Goal: Transaction & Acquisition: Purchase product/service

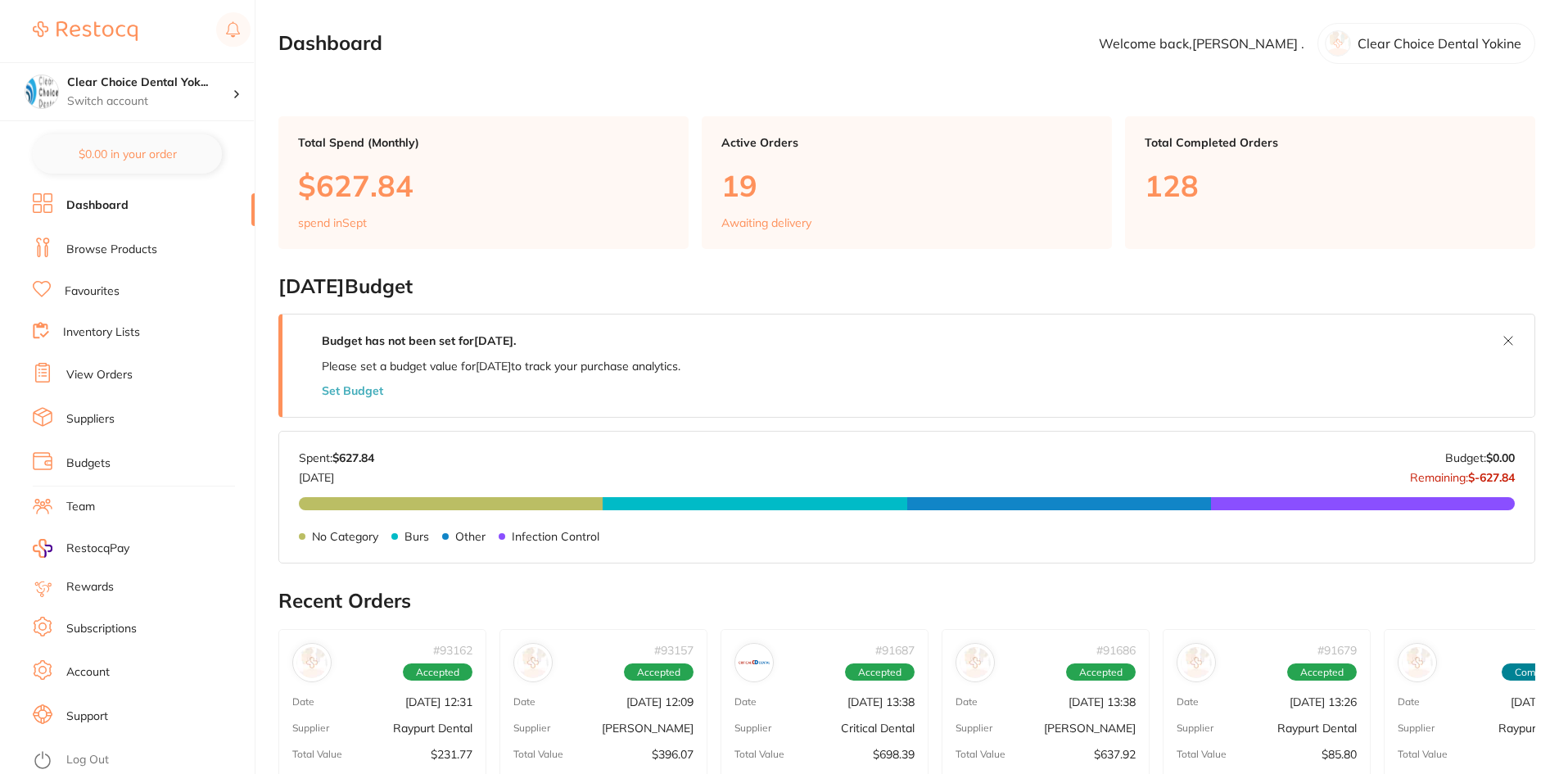
click at [76, 288] on link "Favourites" at bounding box center [92, 291] width 55 height 16
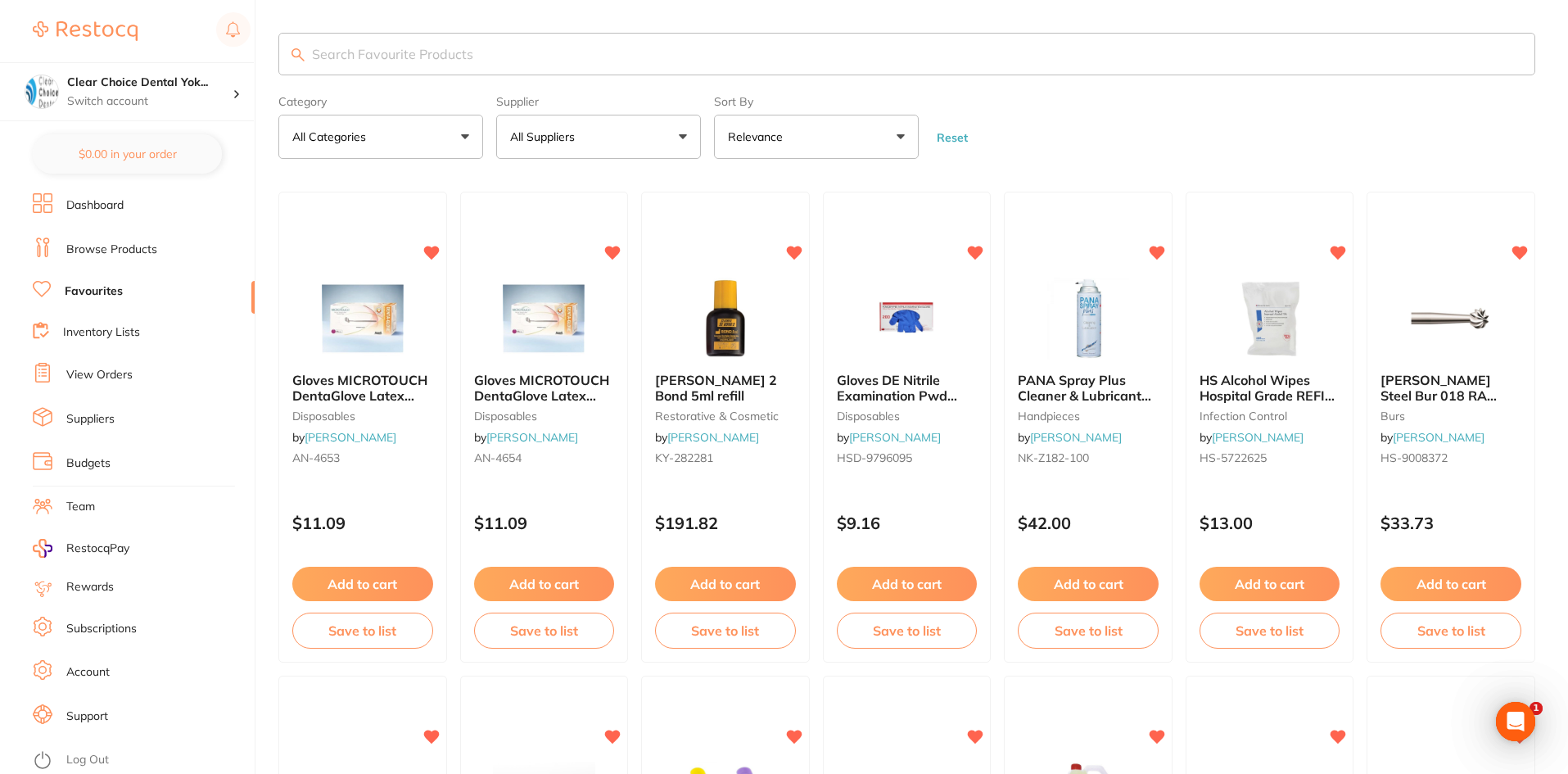
click at [387, 55] on input "search" at bounding box center [906, 54] width 1257 height 43
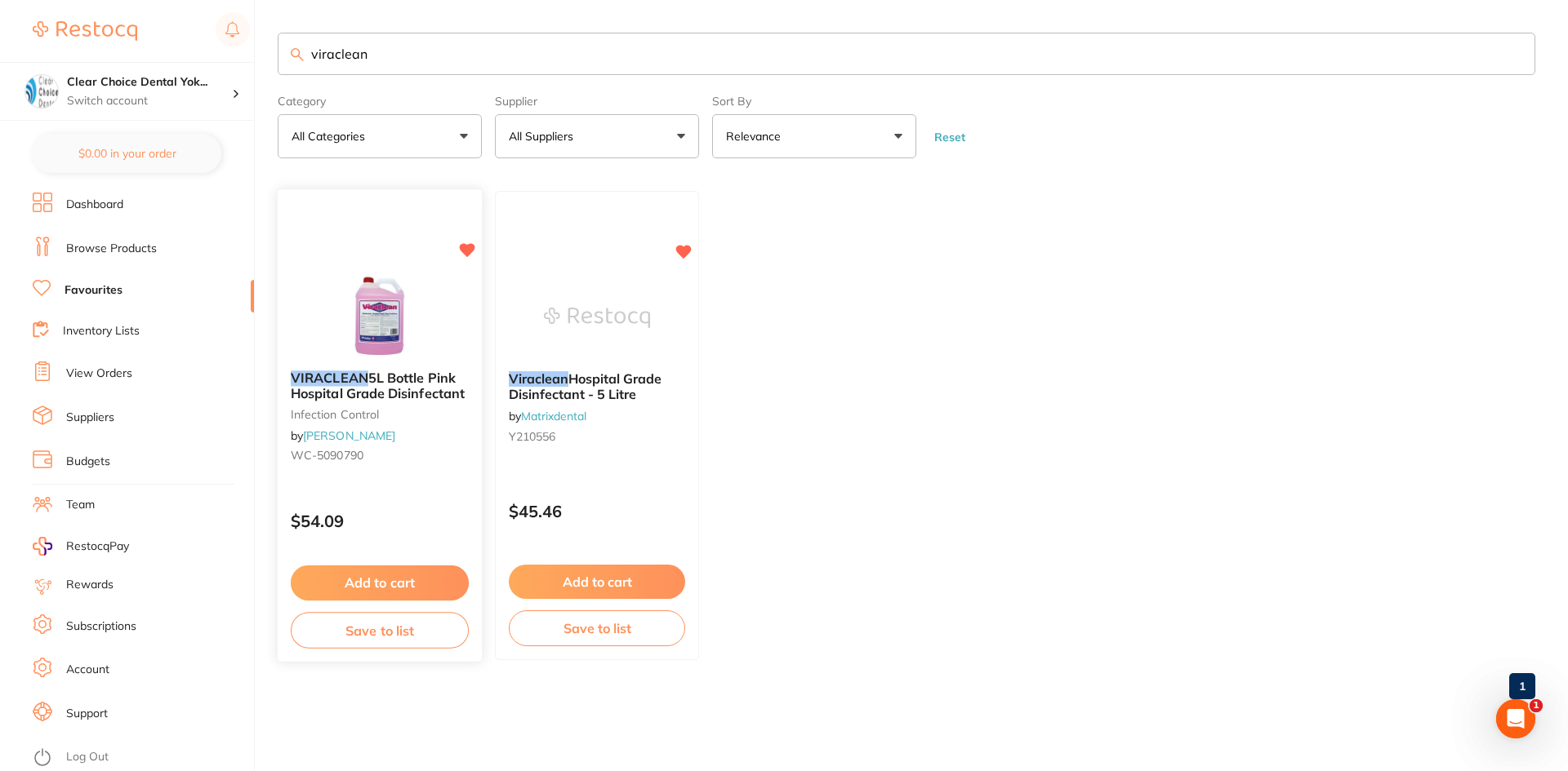
type input "viraclean"
click at [466, 249] on icon at bounding box center [467, 250] width 15 height 14
click at [616, 489] on div "$45.46" at bounding box center [596, 507] width 204 height 44
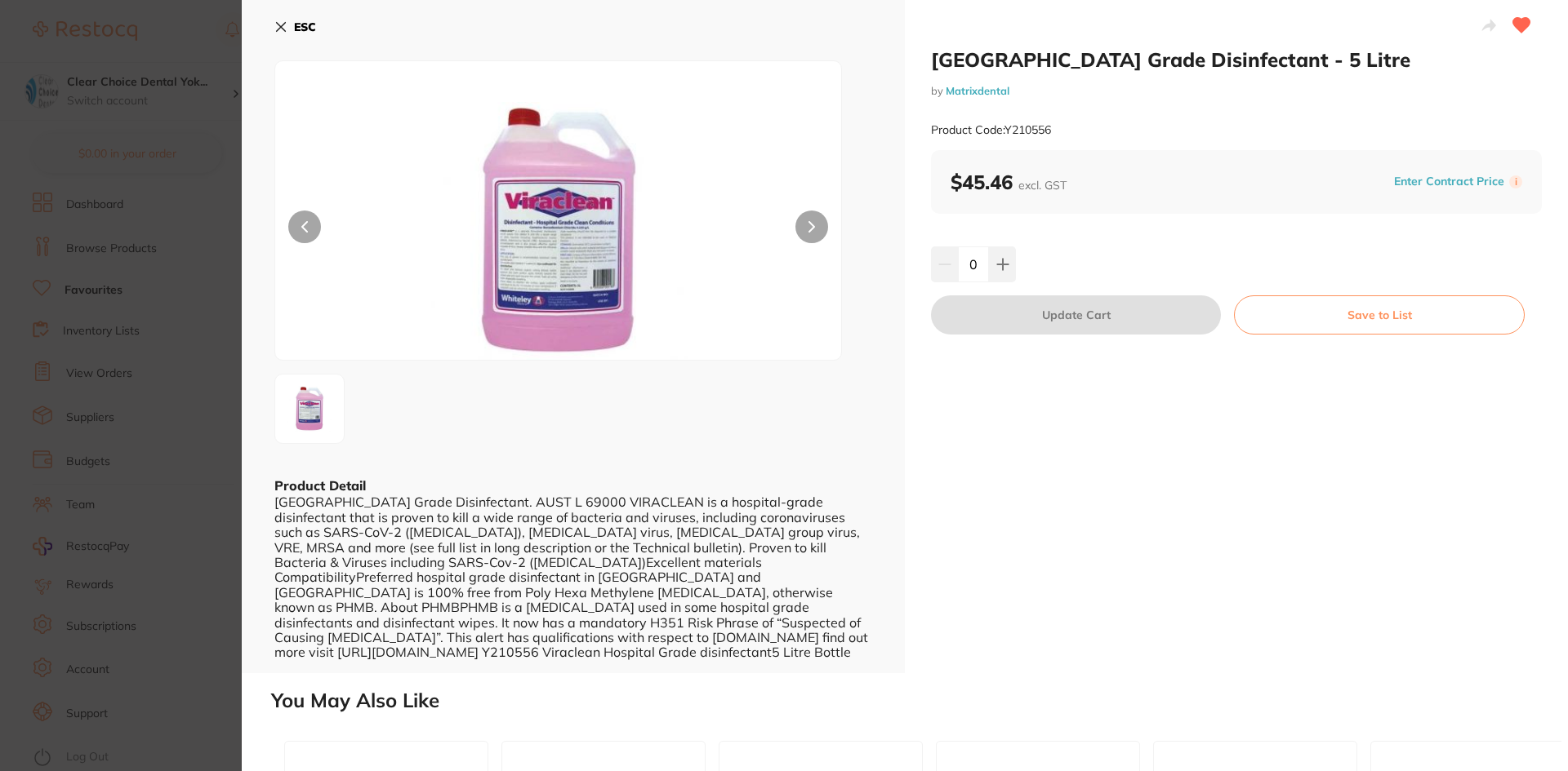
click at [280, 28] on icon at bounding box center [281, 27] width 9 height 9
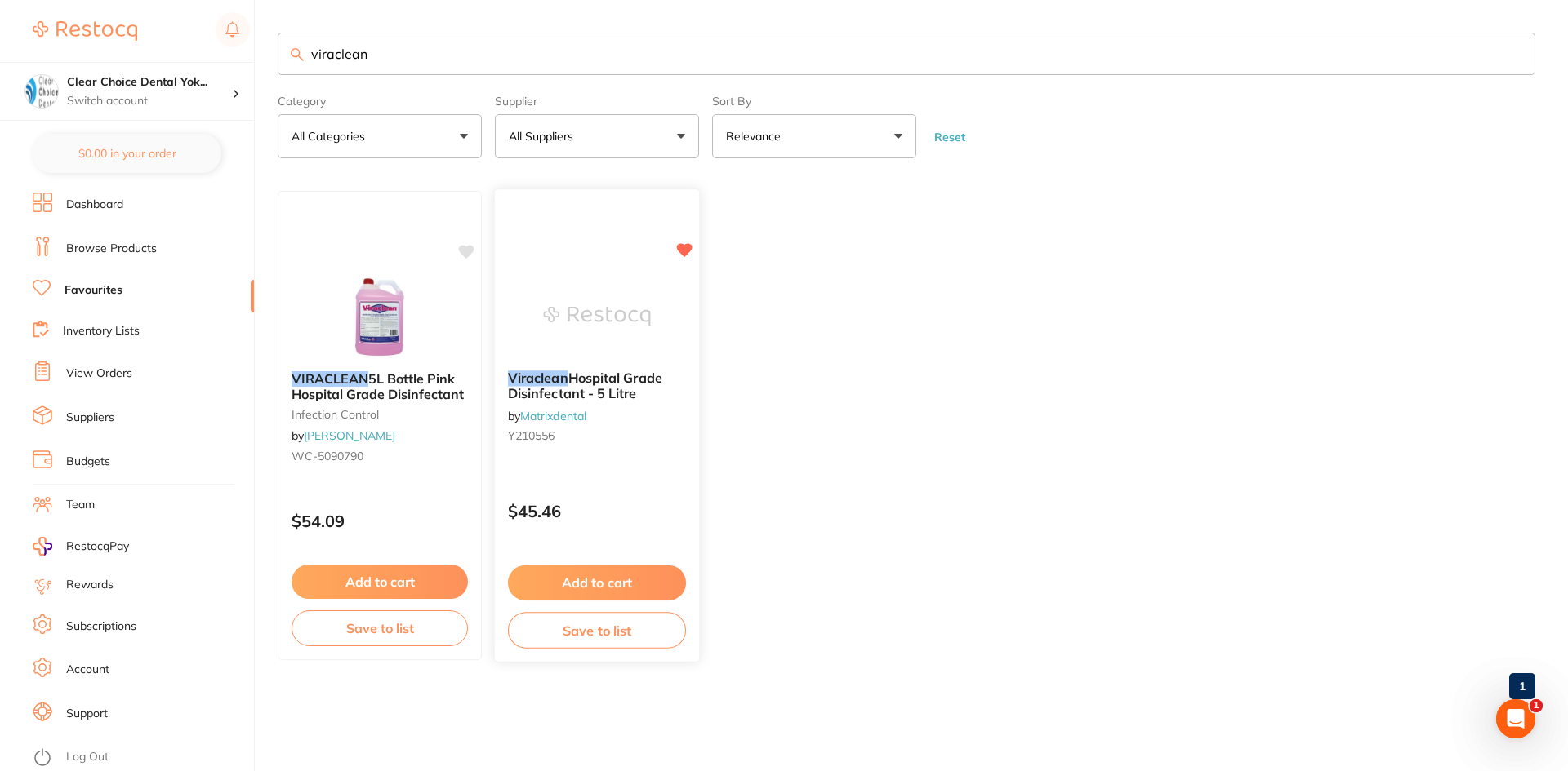
click at [608, 577] on button "Add to cart" at bounding box center [597, 583] width 178 height 35
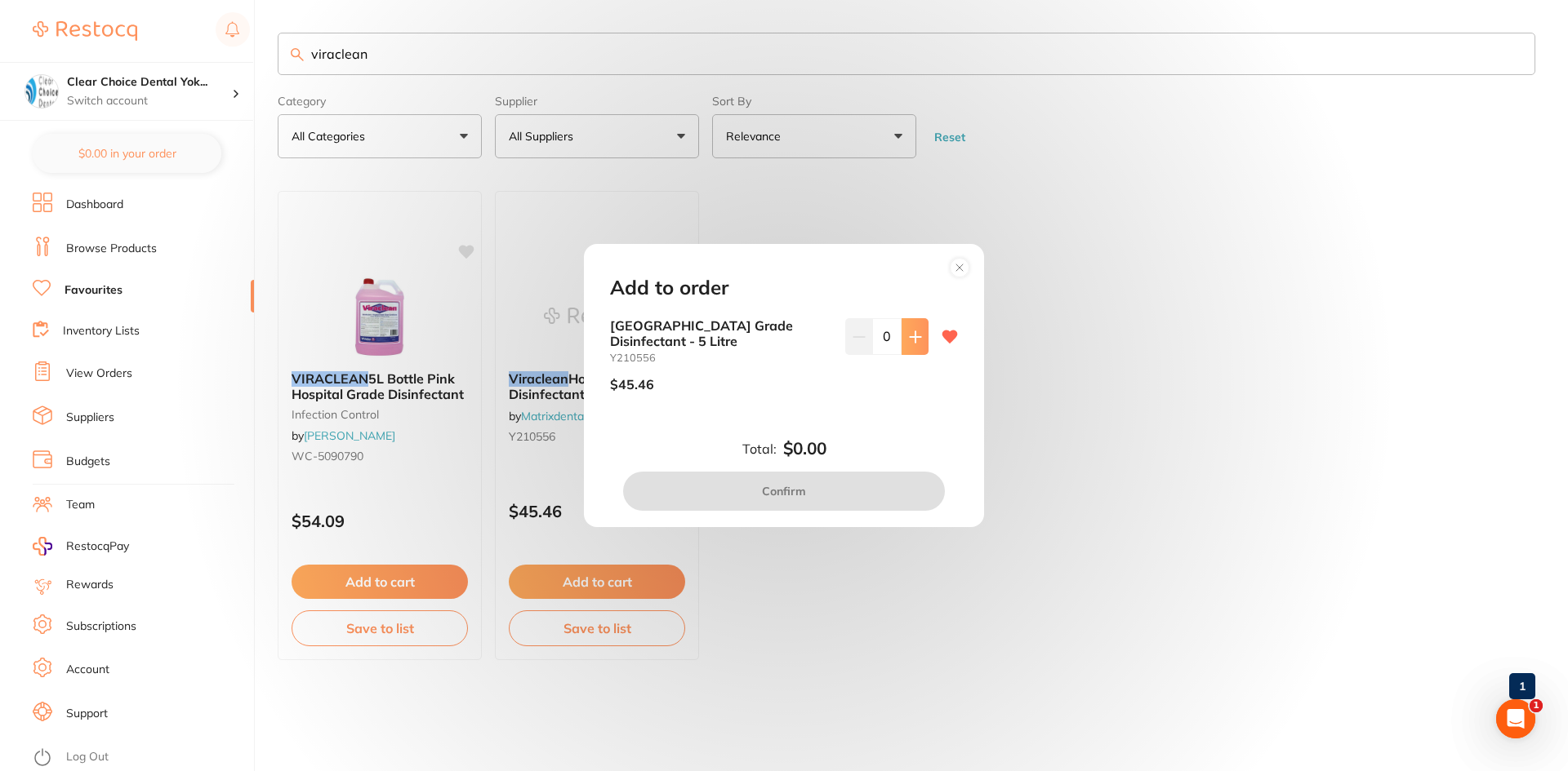
click at [909, 335] on icon at bounding box center [916, 337] width 13 height 13
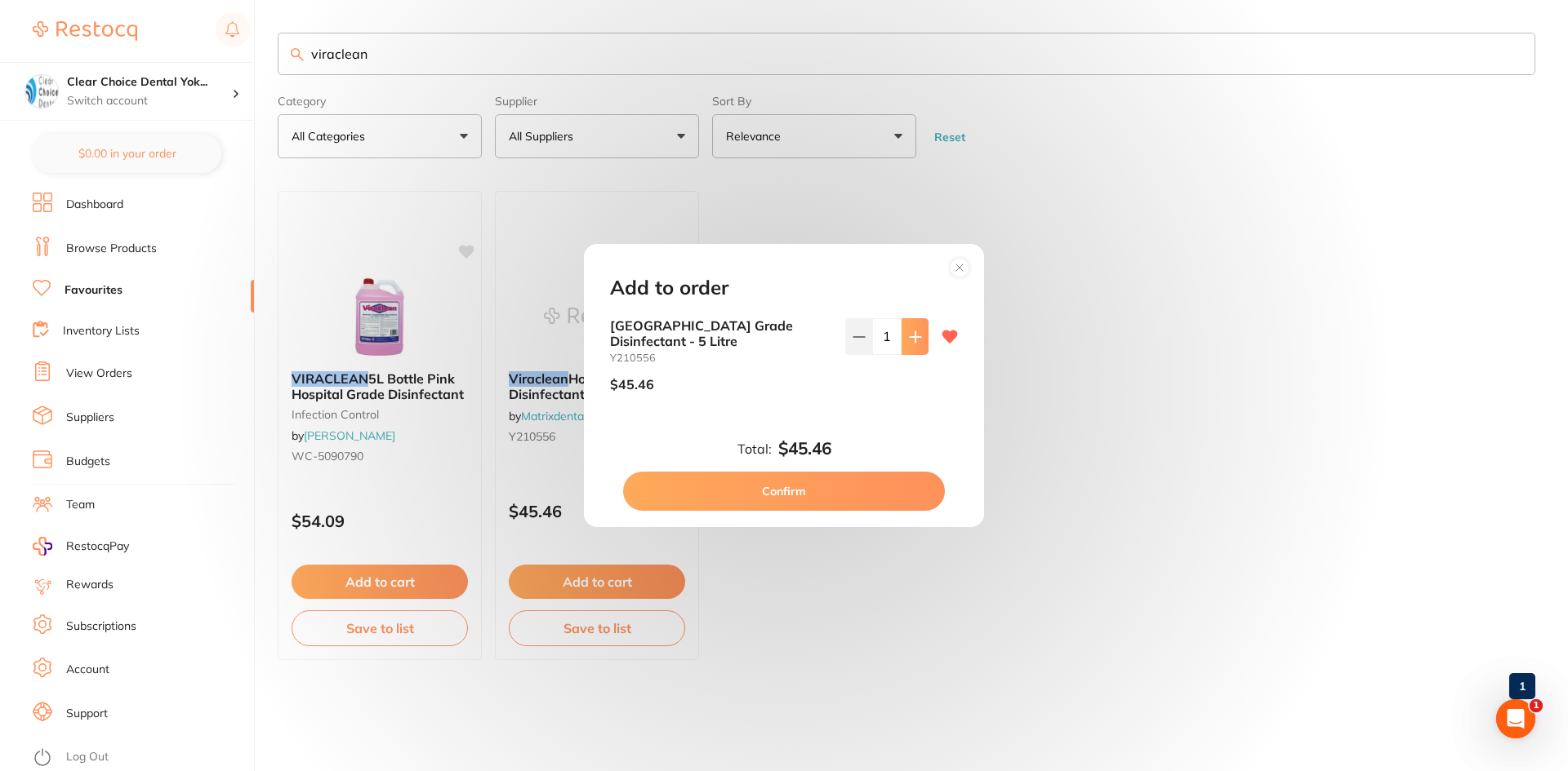
click at [909, 335] on icon at bounding box center [916, 337] width 13 height 13
click at [909, 330] on icon at bounding box center [916, 337] width 13 height 13
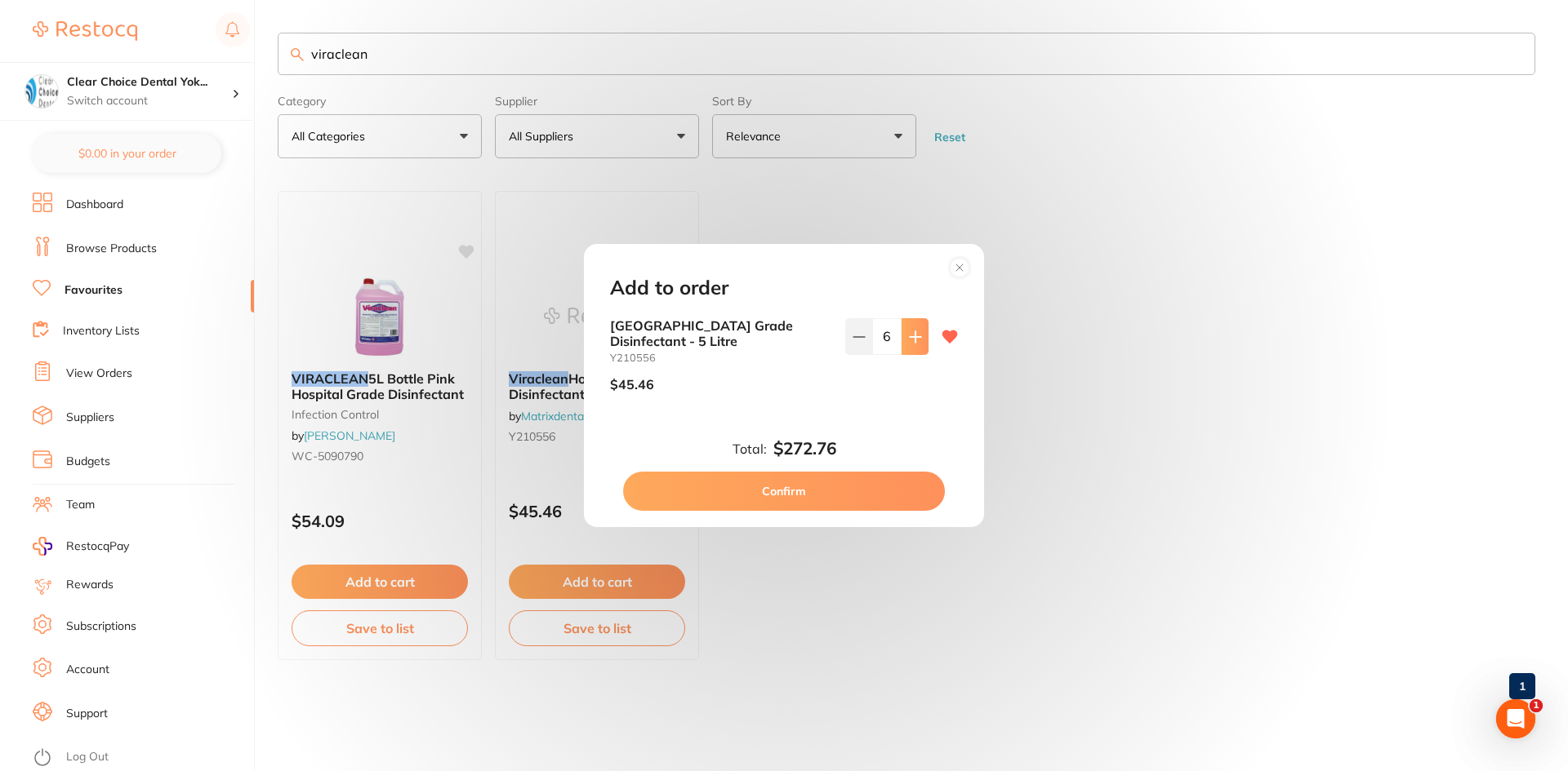
click at [909, 330] on icon at bounding box center [916, 337] width 13 height 13
type input "7"
click at [828, 493] on button "Confirm" at bounding box center [784, 491] width 322 height 39
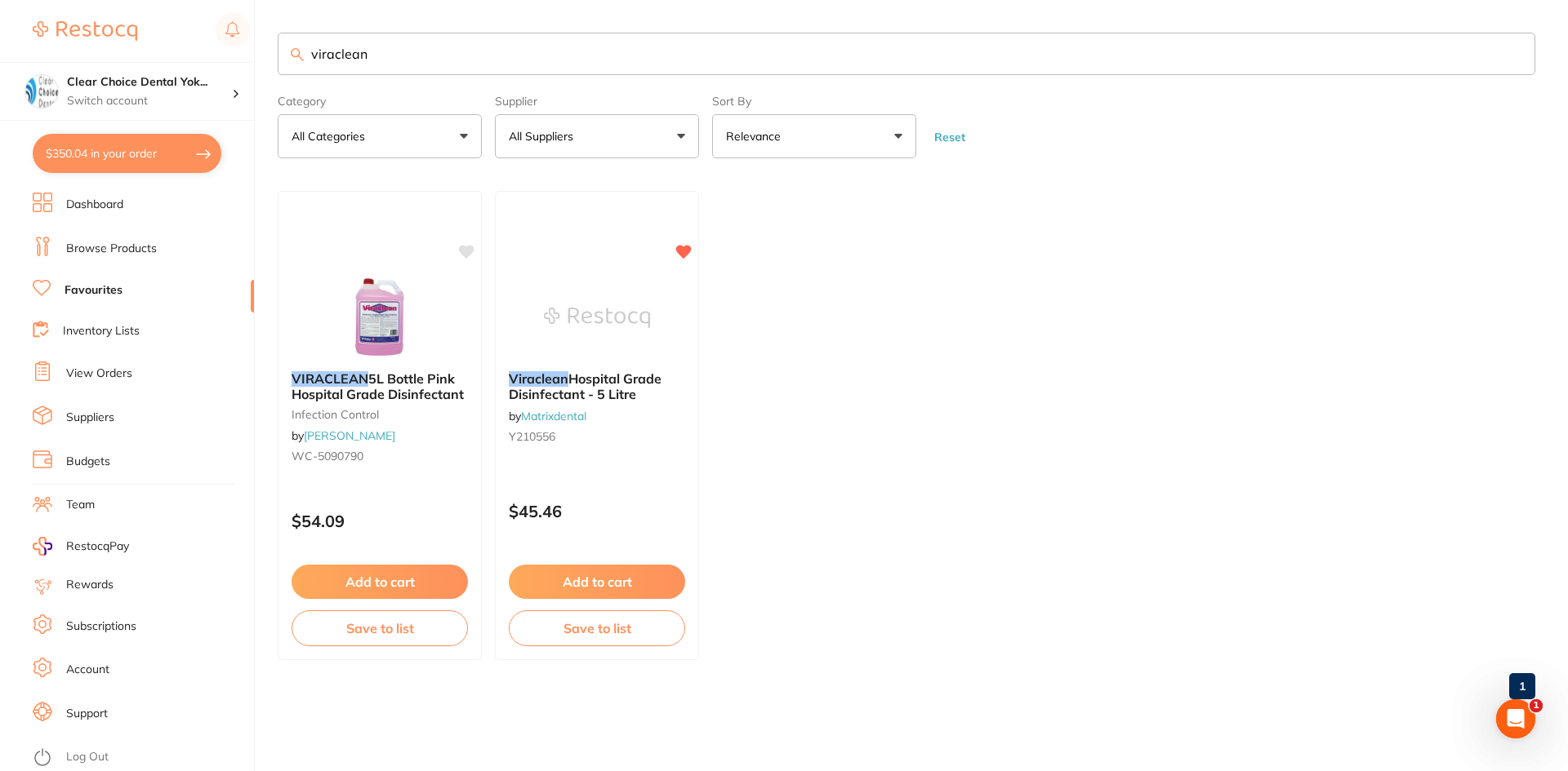
click at [145, 159] on button "$350.04 in your order" at bounding box center [127, 153] width 189 height 39
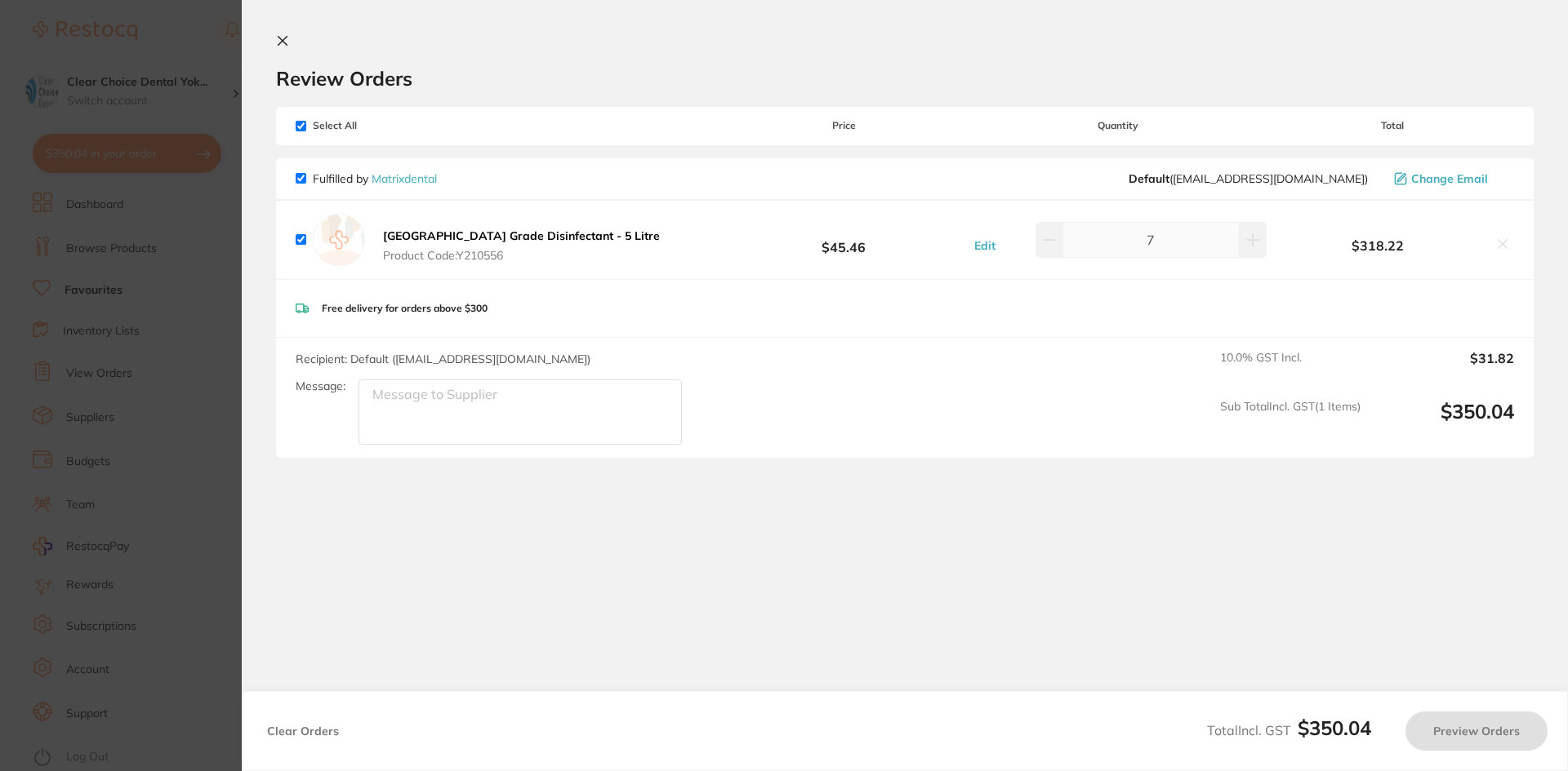
checkbox input "true"
click at [1054, 249] on button at bounding box center [1049, 240] width 27 height 36
type input "6"
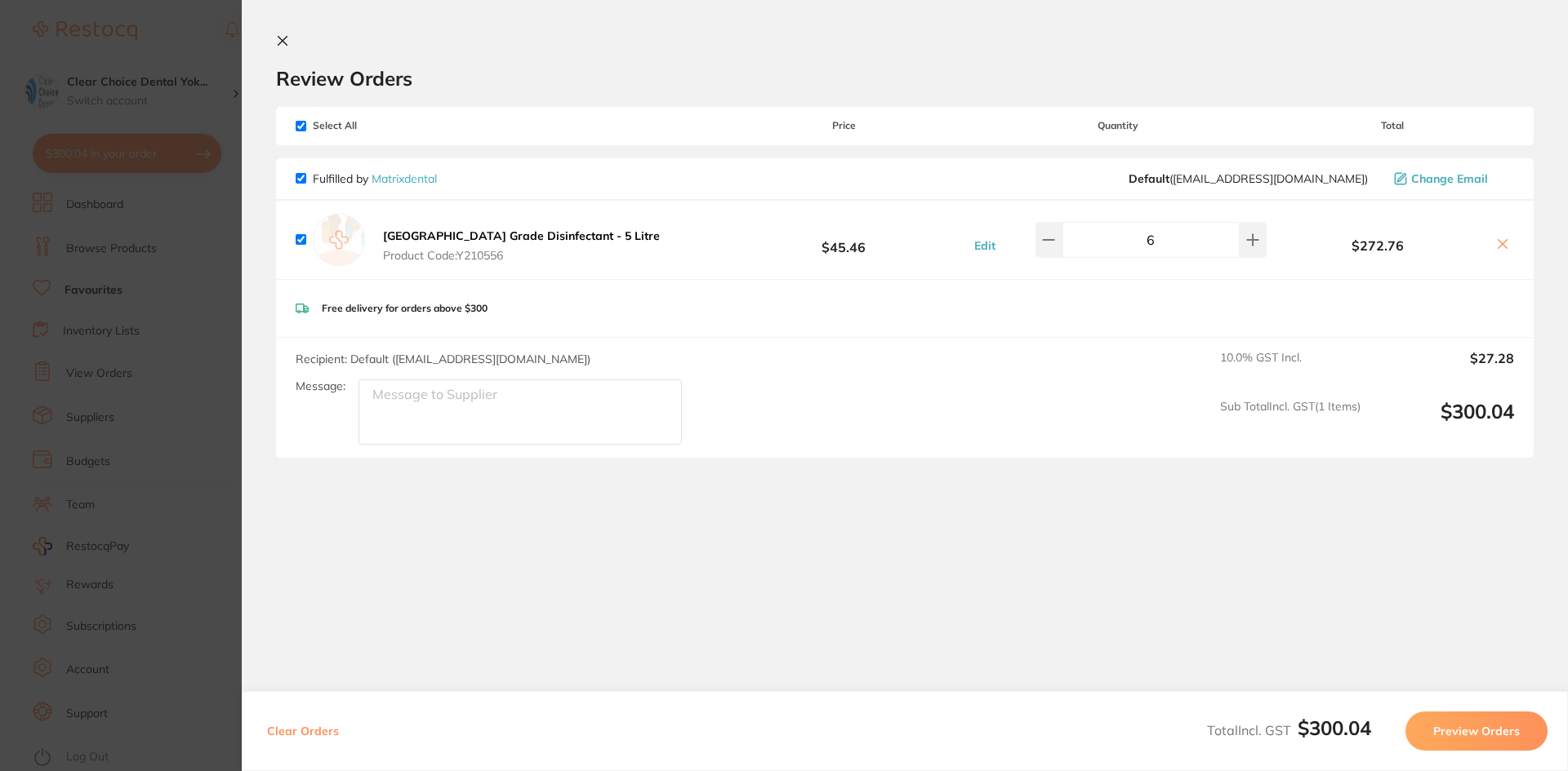
click at [283, 44] on icon at bounding box center [282, 41] width 13 height 13
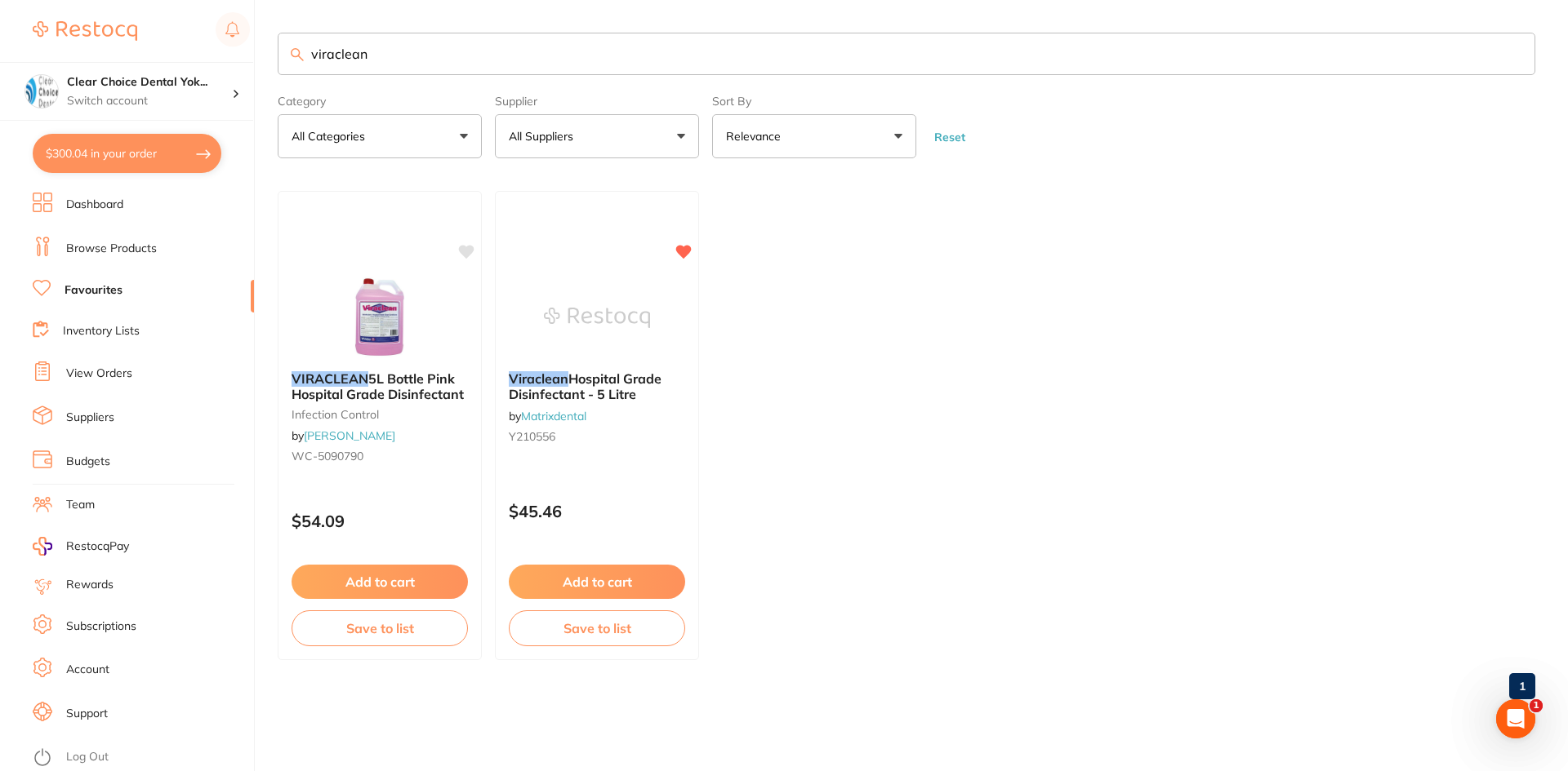
click at [93, 288] on link "Favourites" at bounding box center [93, 290] width 58 height 16
click at [413, 50] on input "viraclean" at bounding box center [904, 54] width 1253 height 43
type input "v"
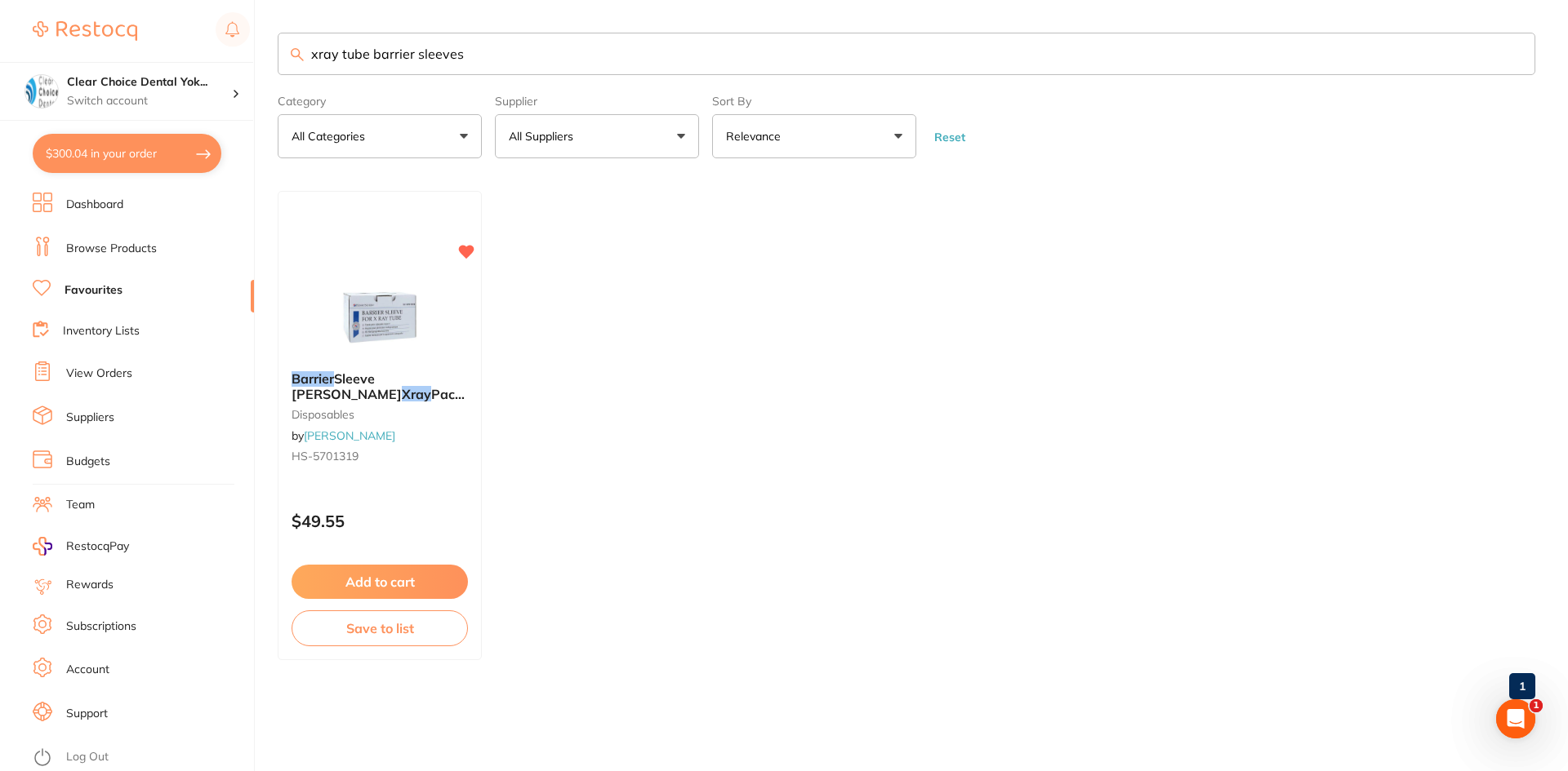
type input "xray tube barrier sleeves"
click at [90, 250] on link "Browse Products" at bounding box center [112, 249] width 91 height 16
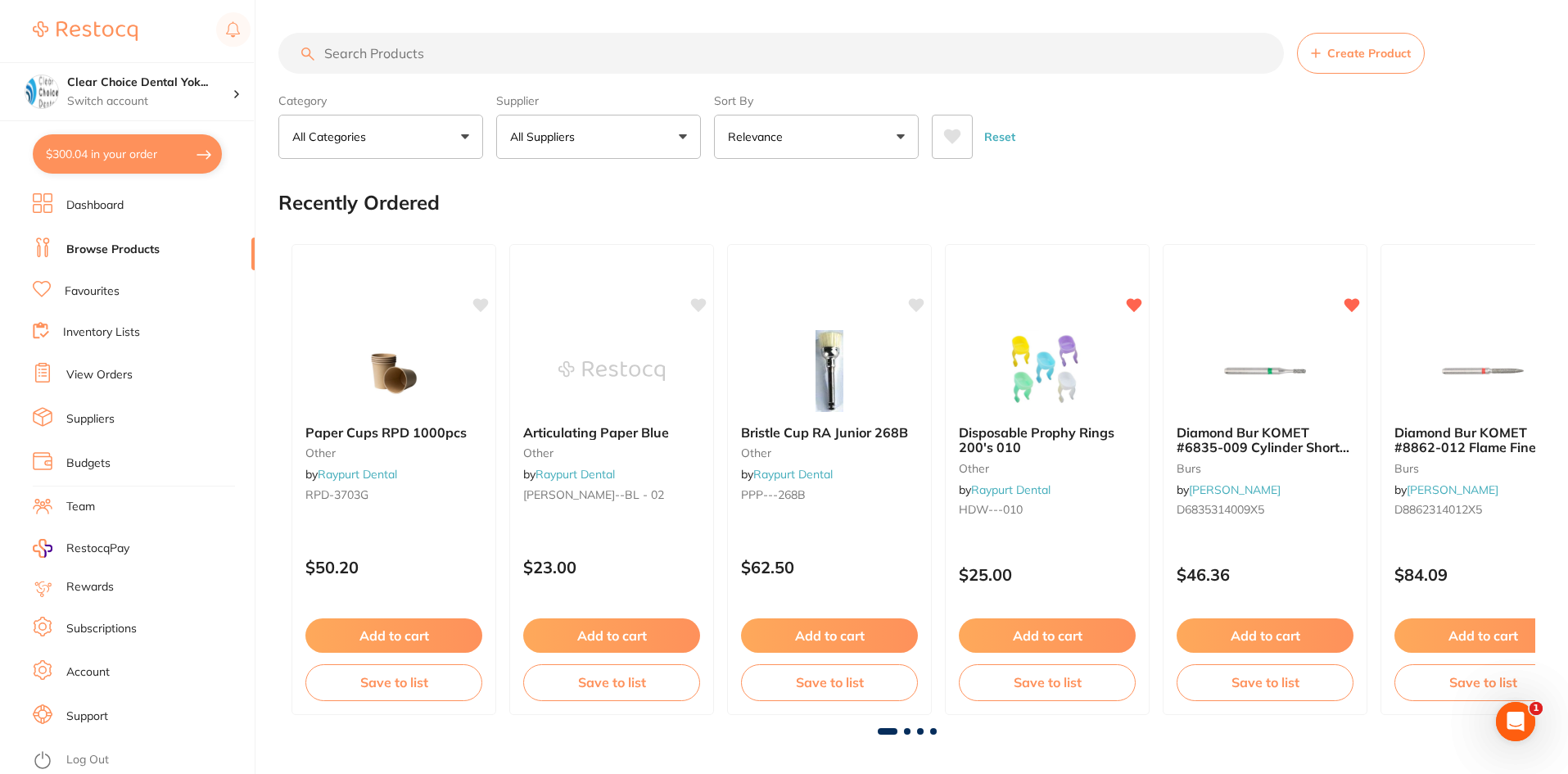
click at [357, 53] on input "search" at bounding box center [781, 53] width 1006 height 41
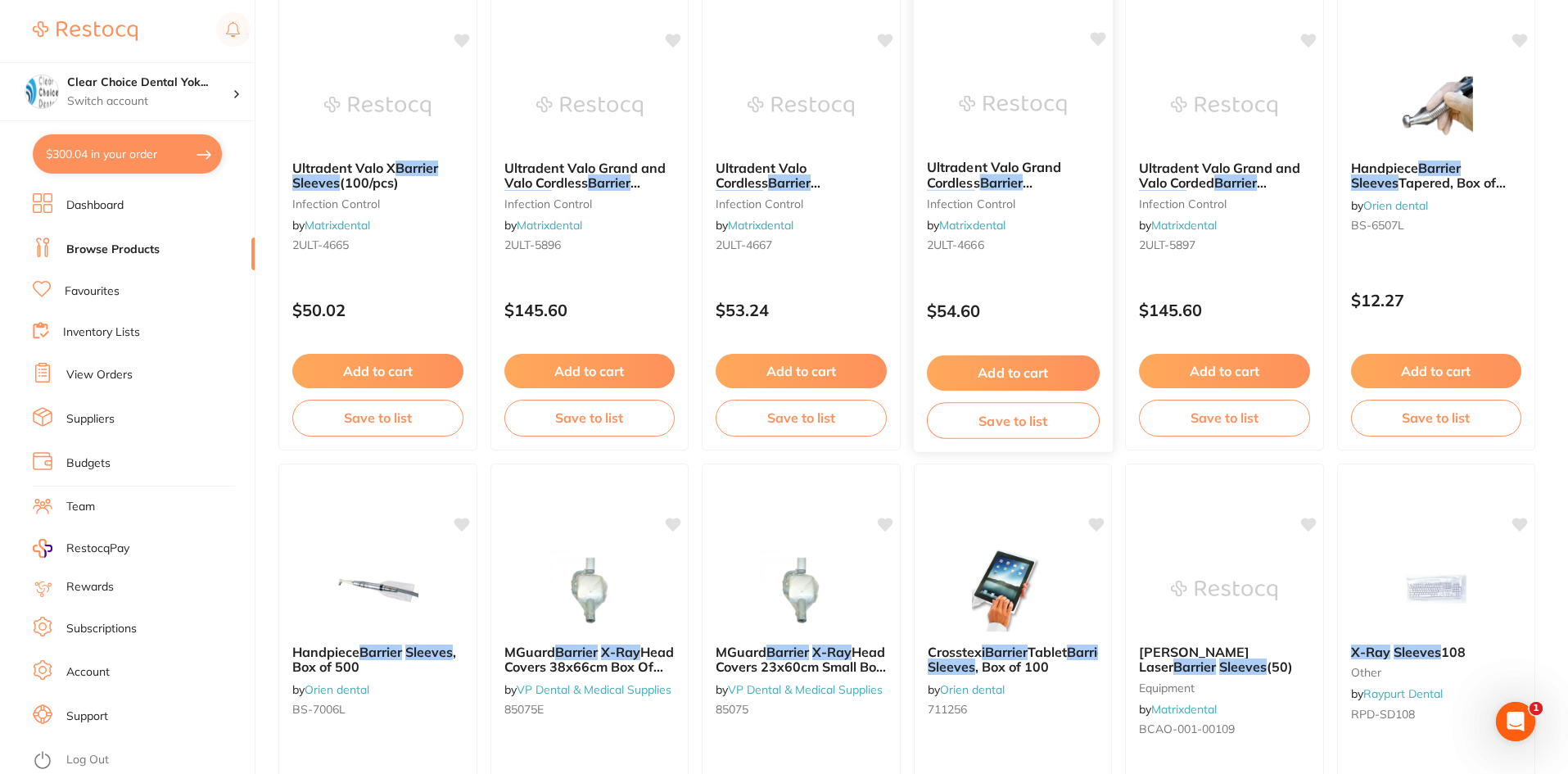
scroll to position [3478, 0]
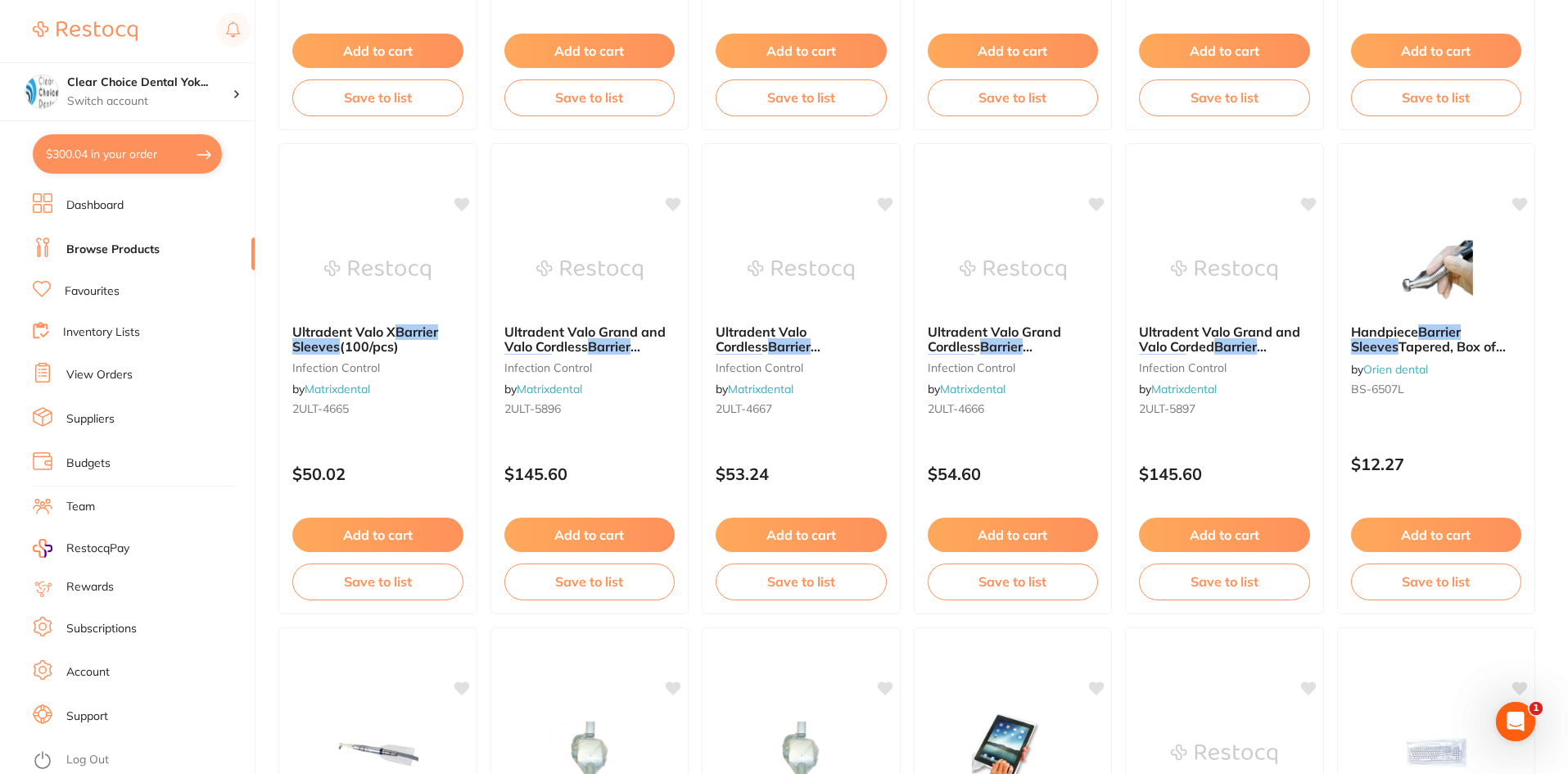
type input "xray tube barrier sleeves"
click at [123, 154] on button "$300.04 in your order" at bounding box center [127, 154] width 189 height 39
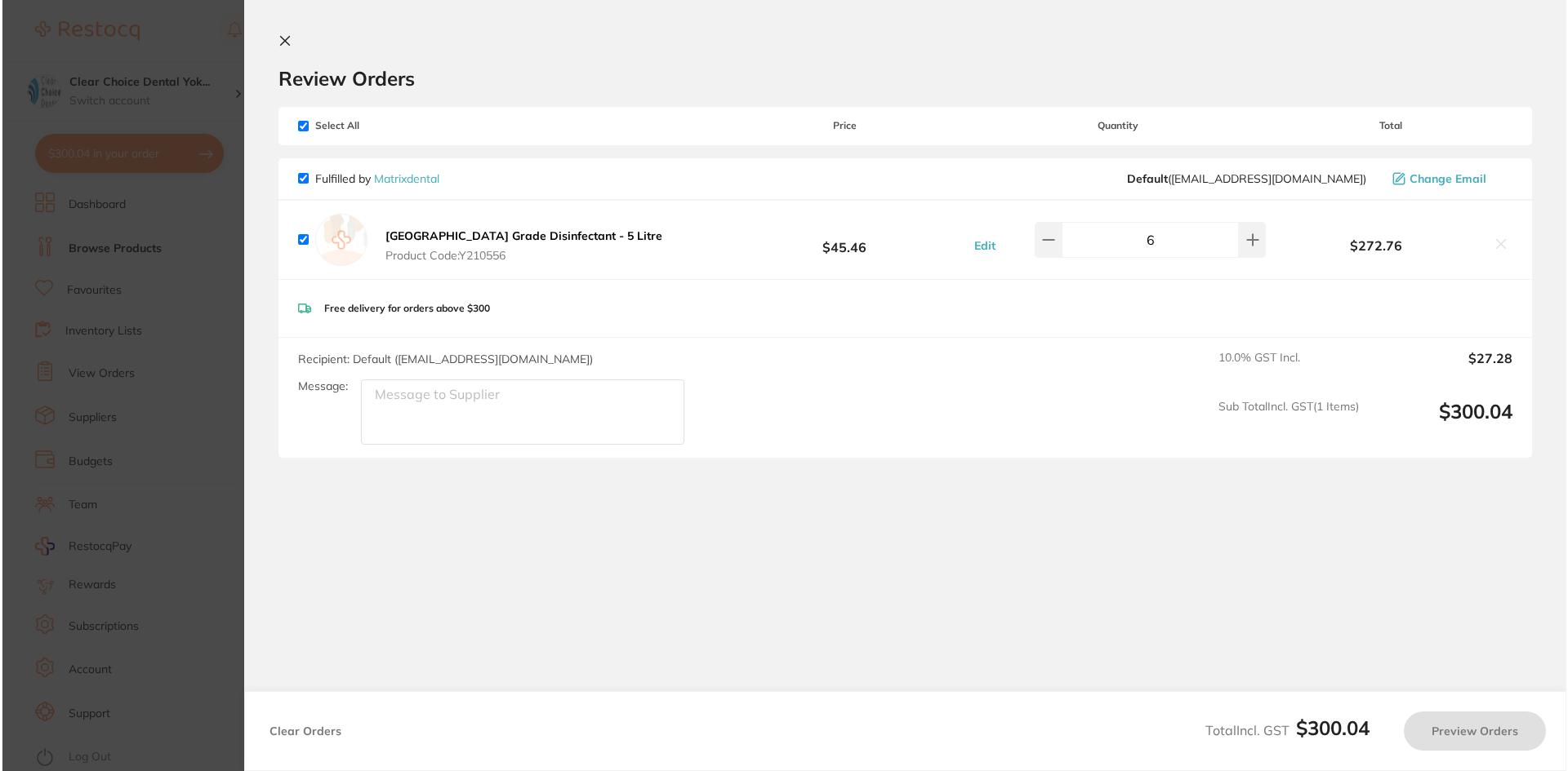
scroll to position [0, 0]
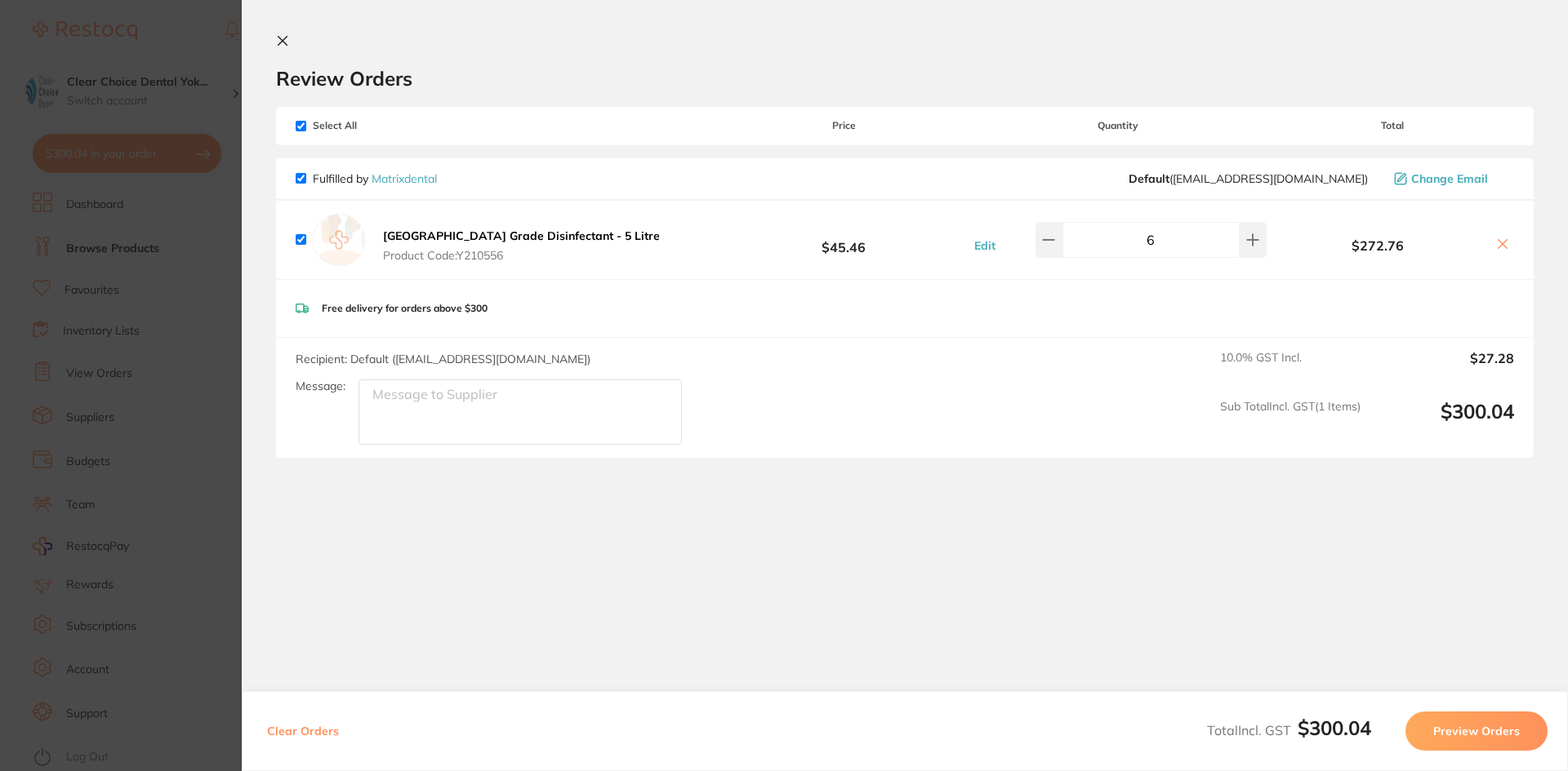
click at [1449, 729] on button "Preview Orders" at bounding box center [1476, 731] width 142 height 39
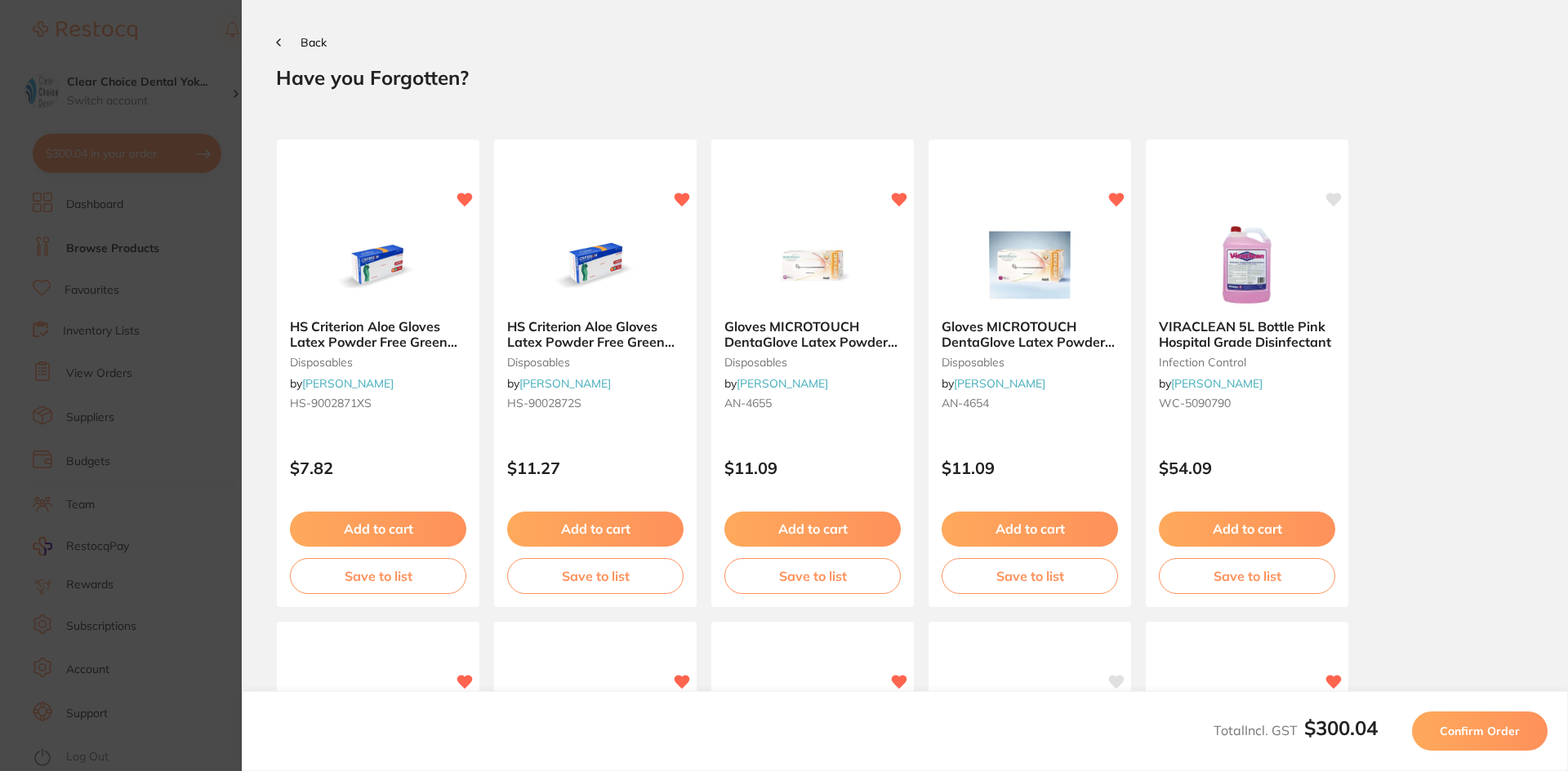
click at [280, 45] on icon at bounding box center [279, 42] width 4 height 6
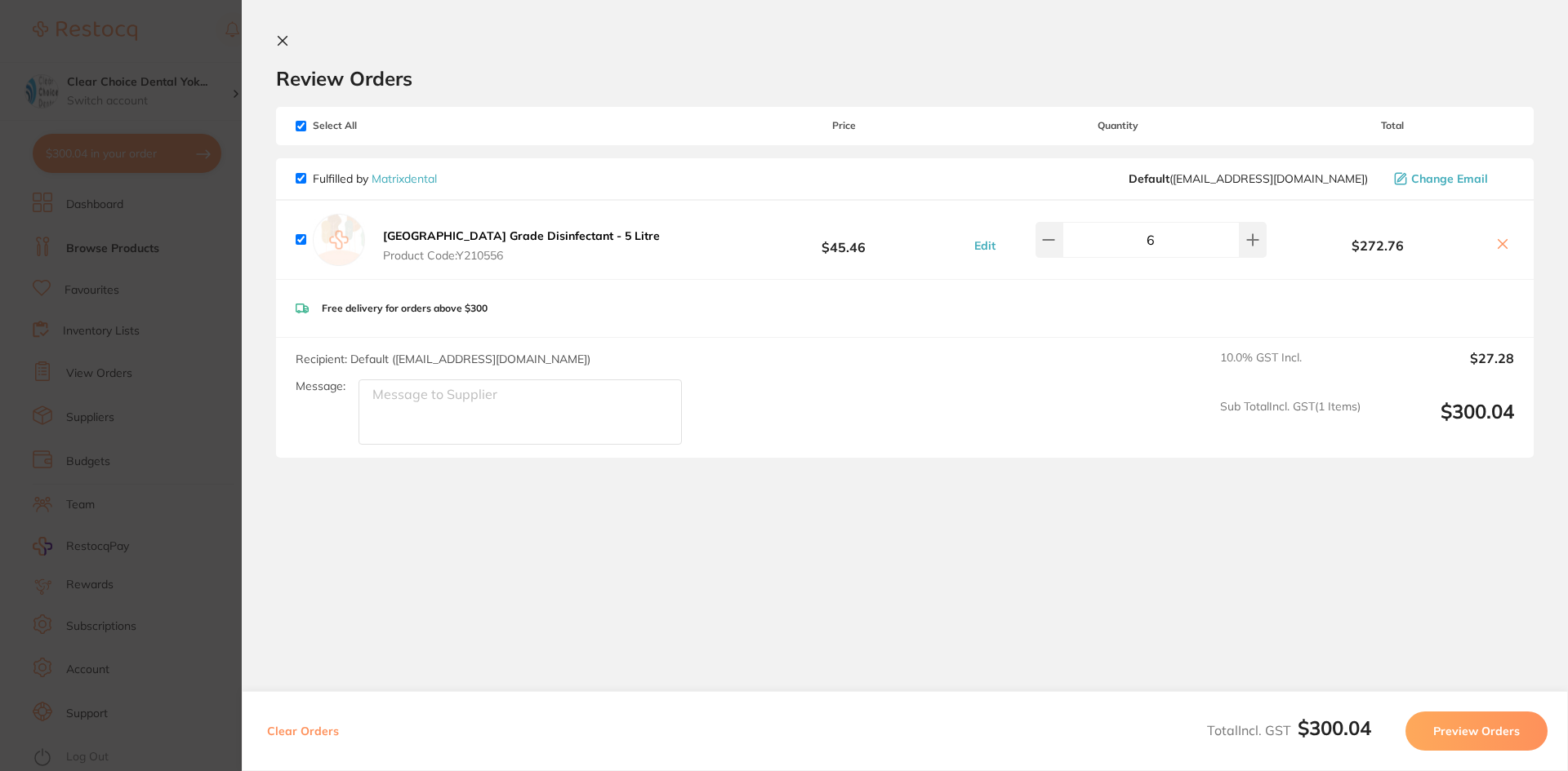
click at [280, 36] on icon at bounding box center [282, 41] width 13 height 13
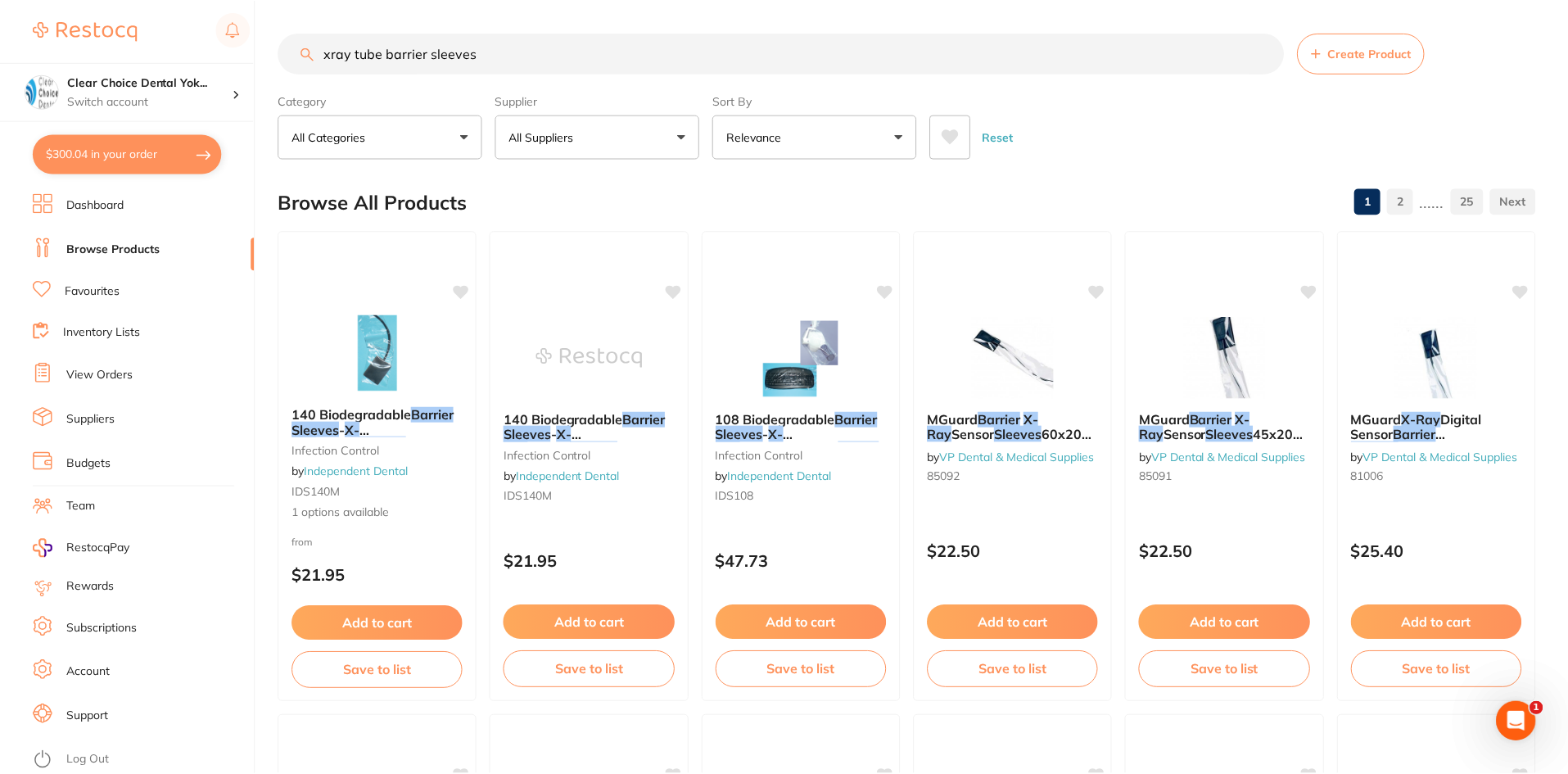
scroll to position [3478, 0]
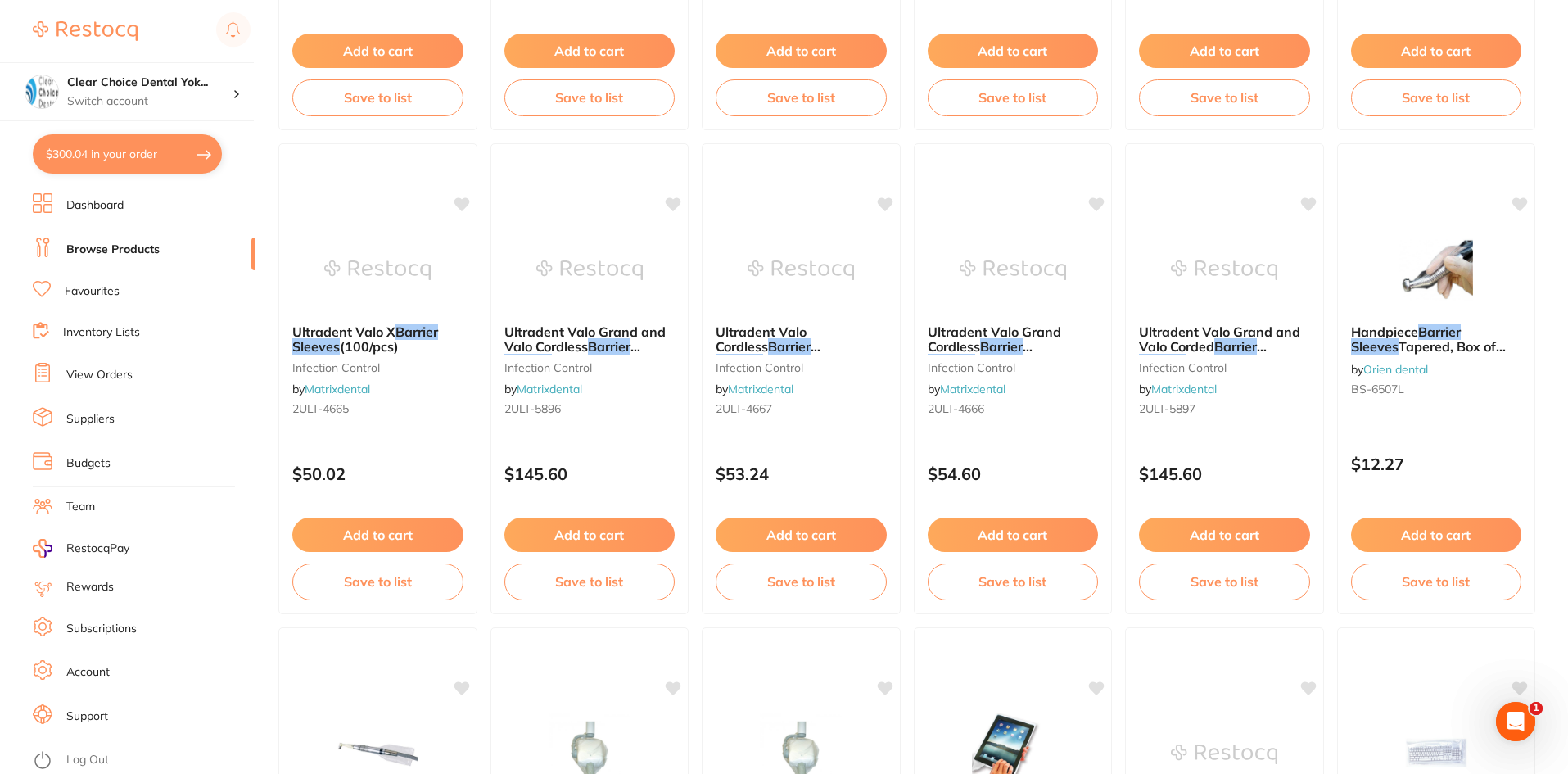
click at [101, 381] on link "View Orders" at bounding box center [99, 375] width 66 height 16
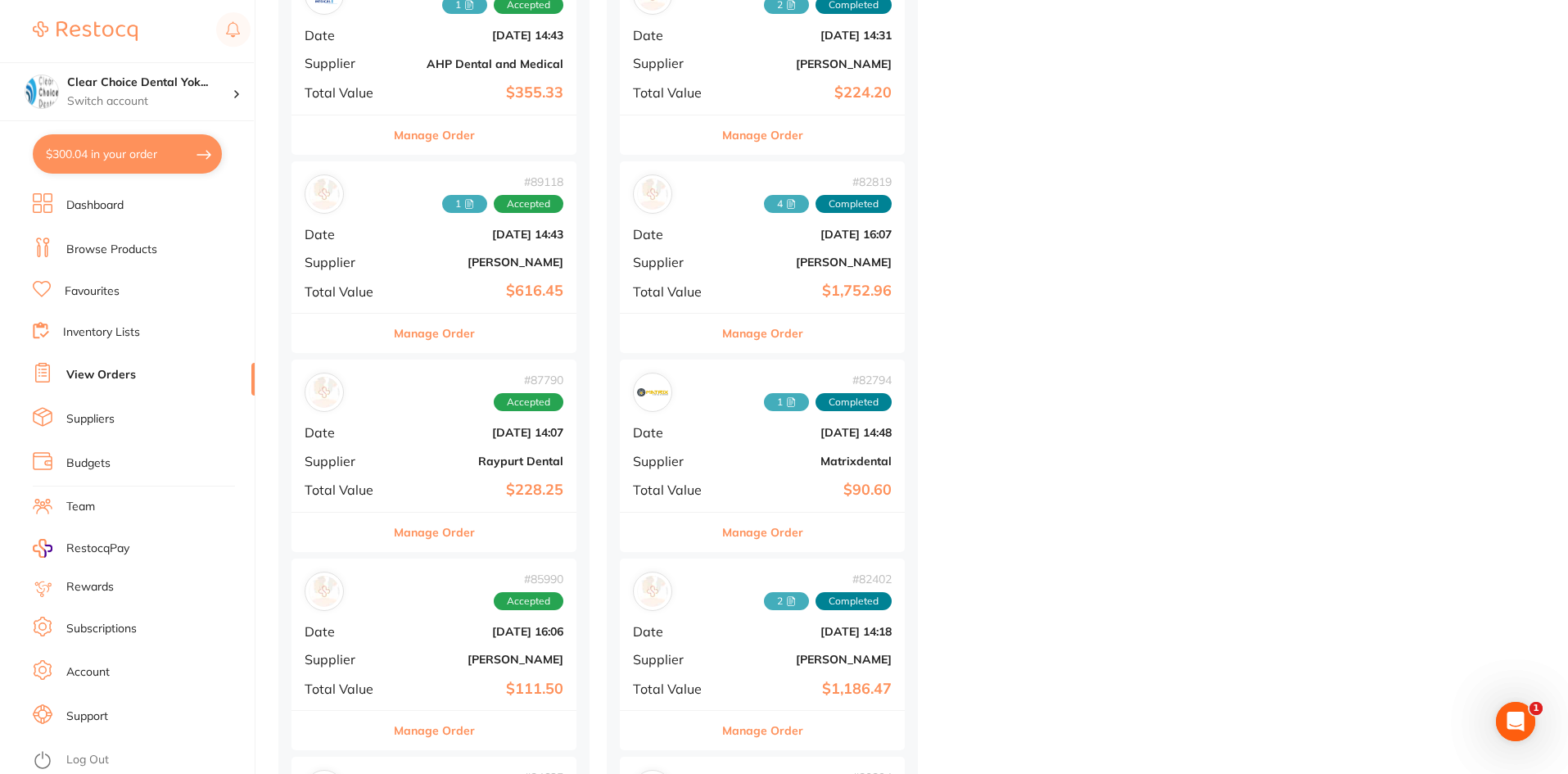
scroll to position [2295, 0]
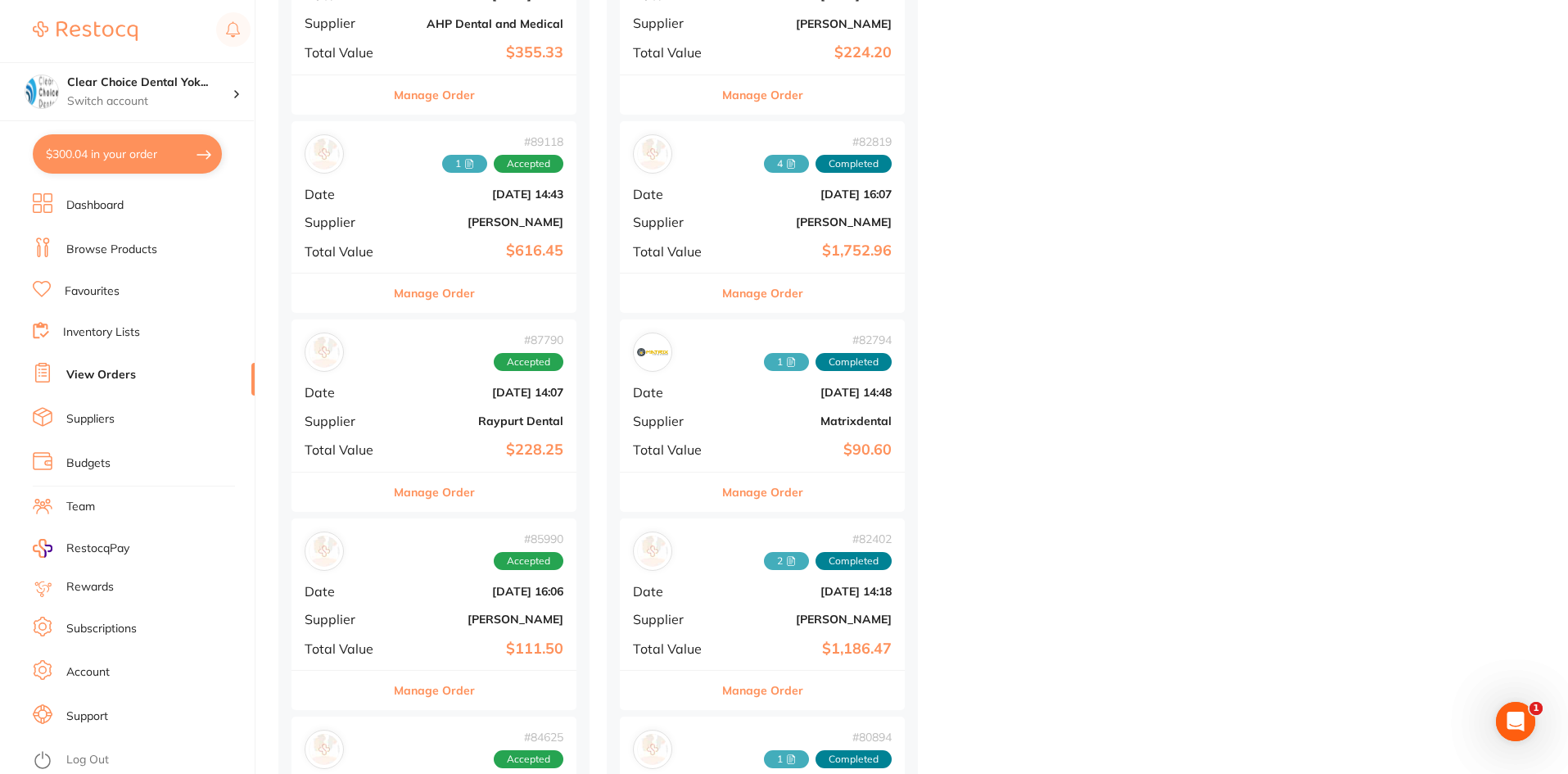
click at [761, 443] on b "$90.60" at bounding box center [810, 450] width 164 height 17
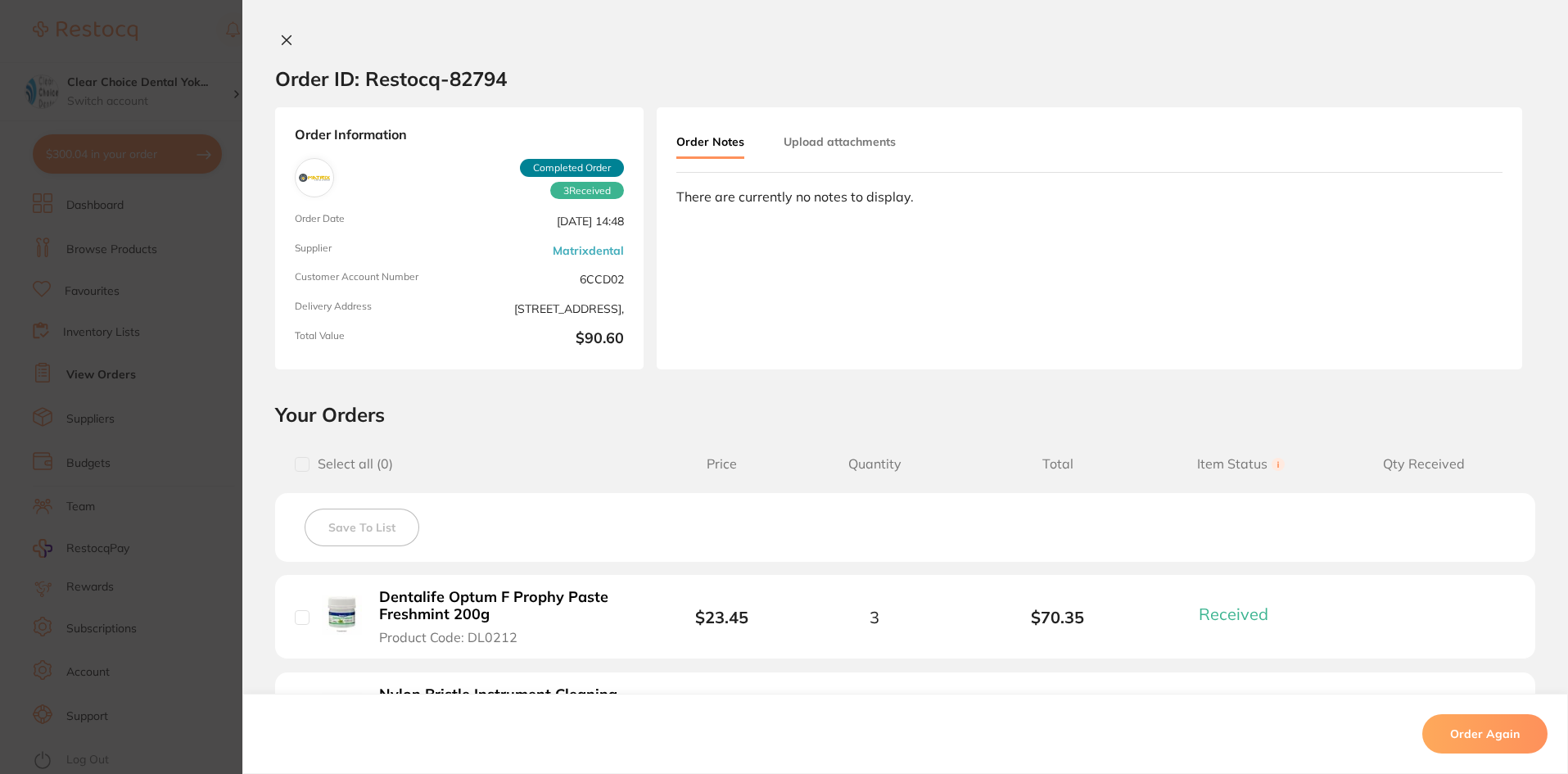
click at [280, 40] on icon at bounding box center [287, 40] width 13 height 13
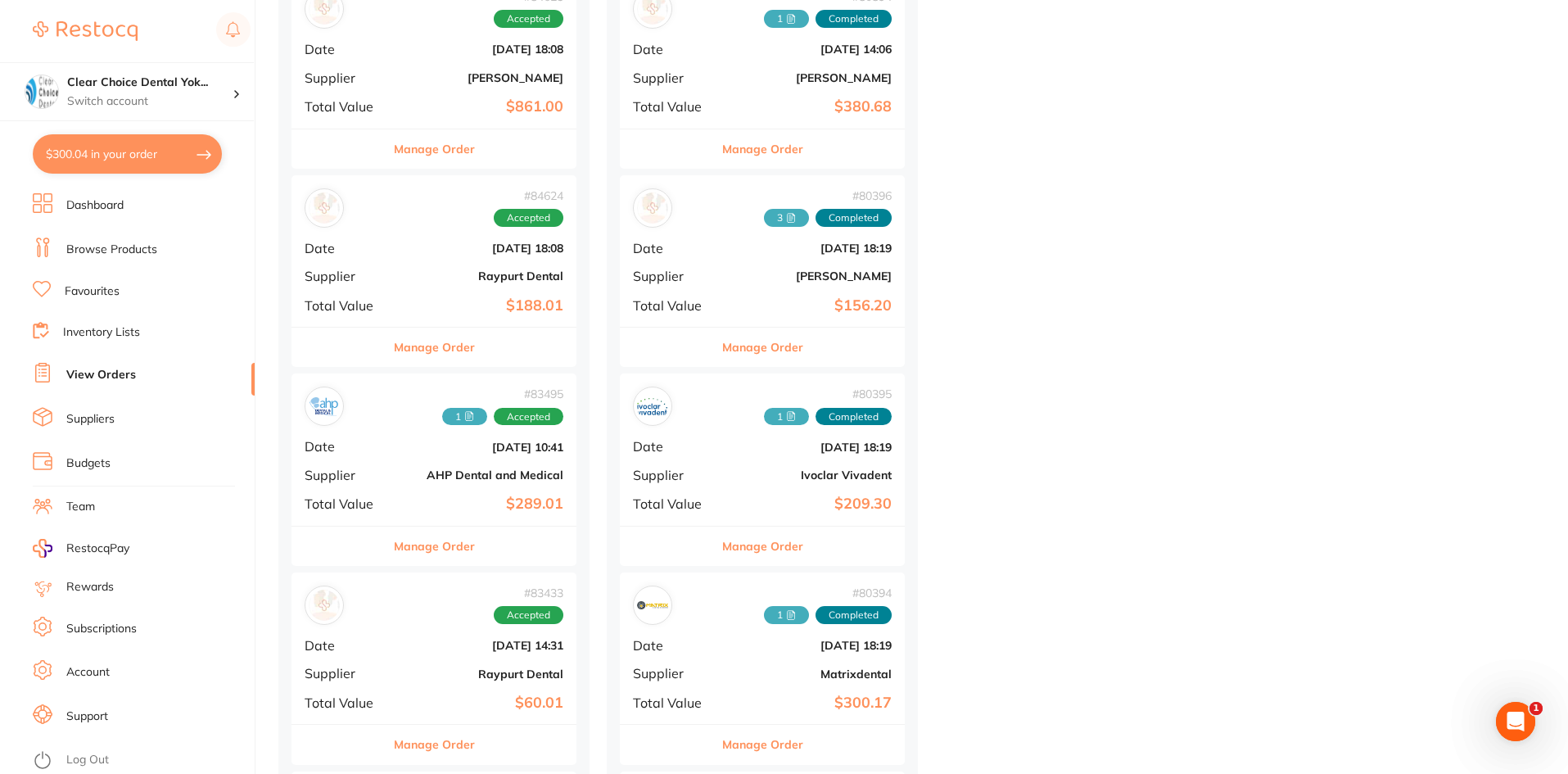
scroll to position [3196, 0]
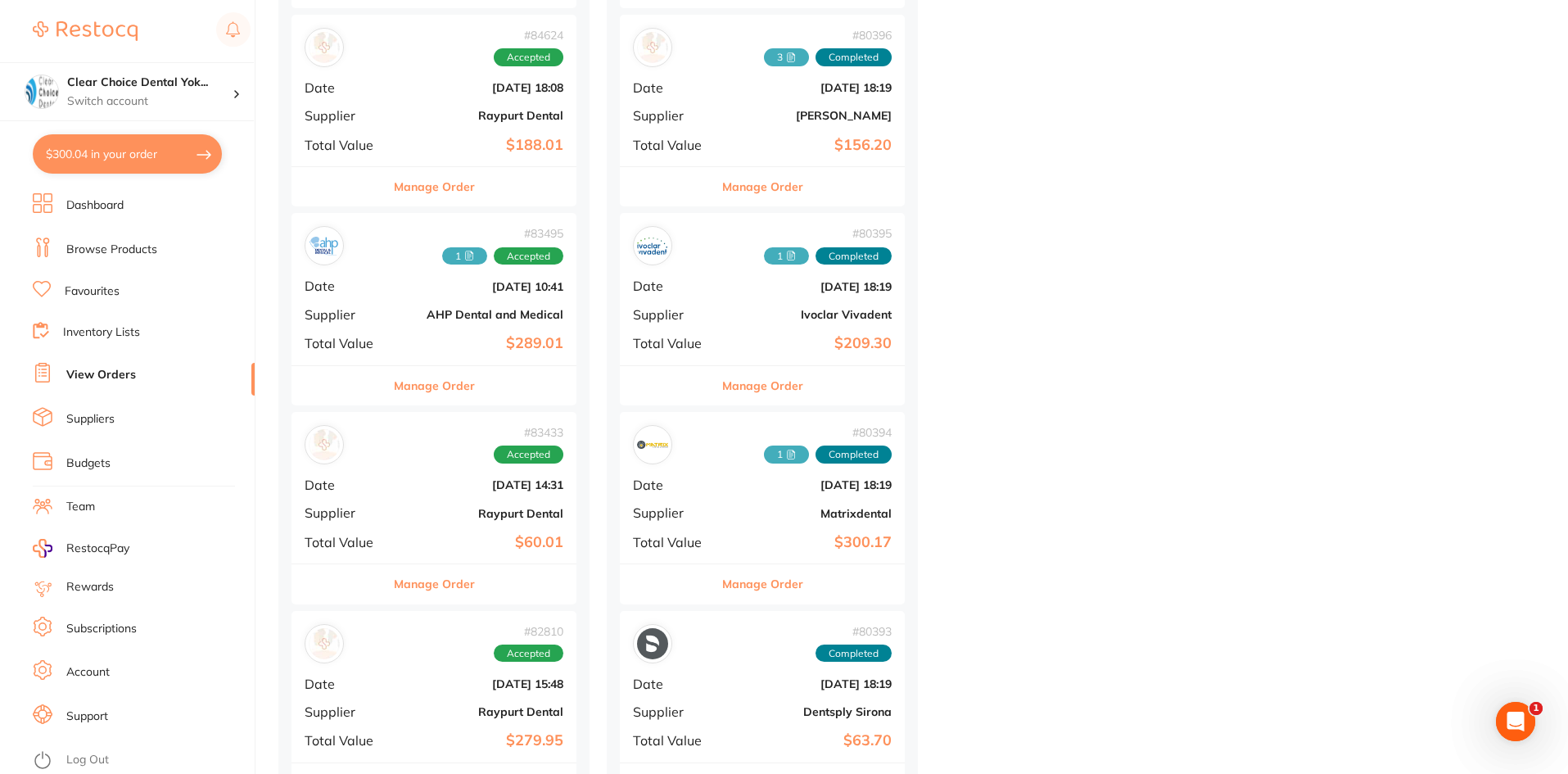
click at [747, 497] on div "# 80394 1 Completed Date May 21 2025, 18:19 Supplier Matrixdental Total Value $…" at bounding box center [762, 488] width 285 height 151
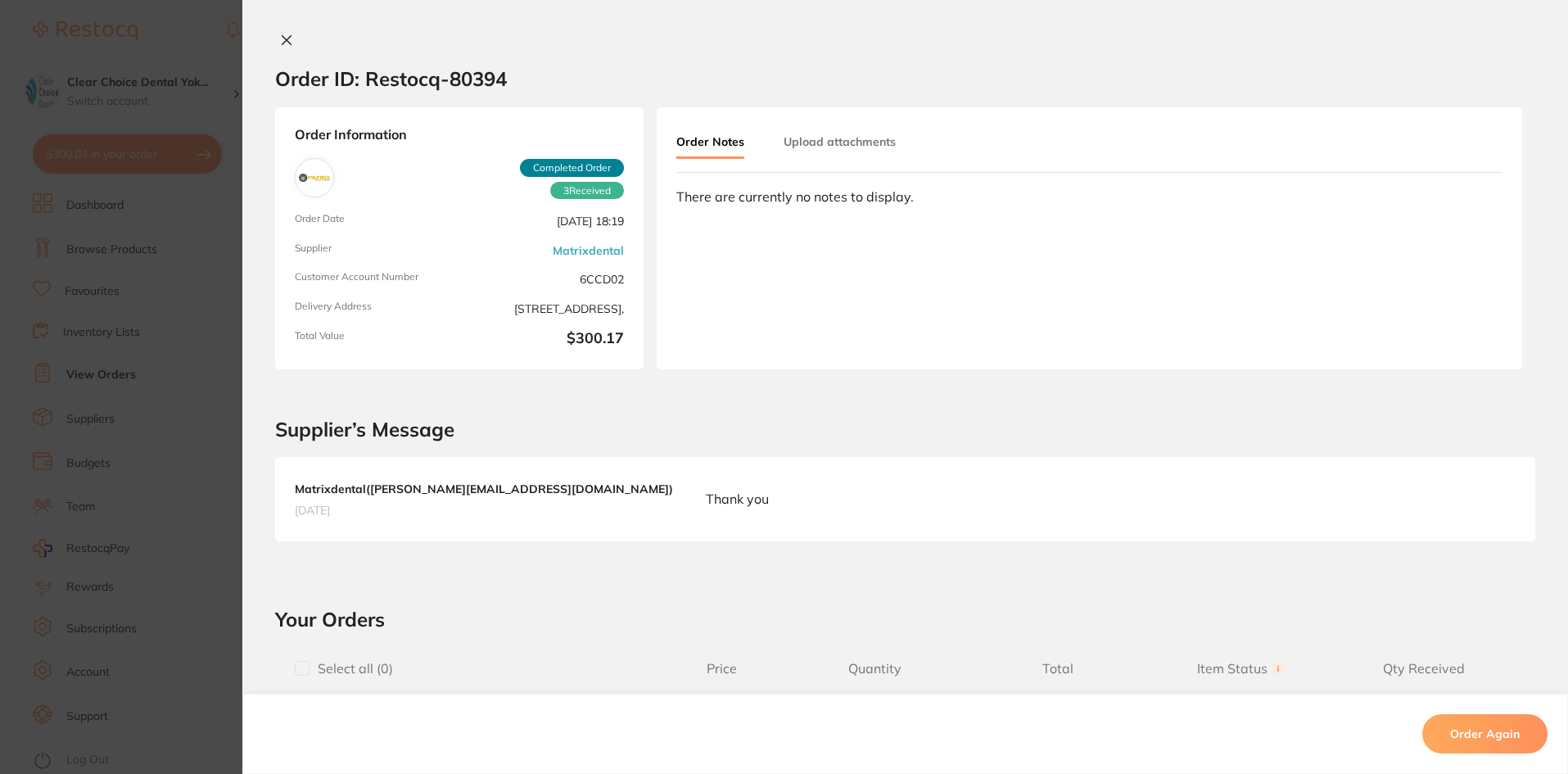
scroll to position [2786, 0]
click at [275, 38] on button at bounding box center [286, 41] width 23 height 17
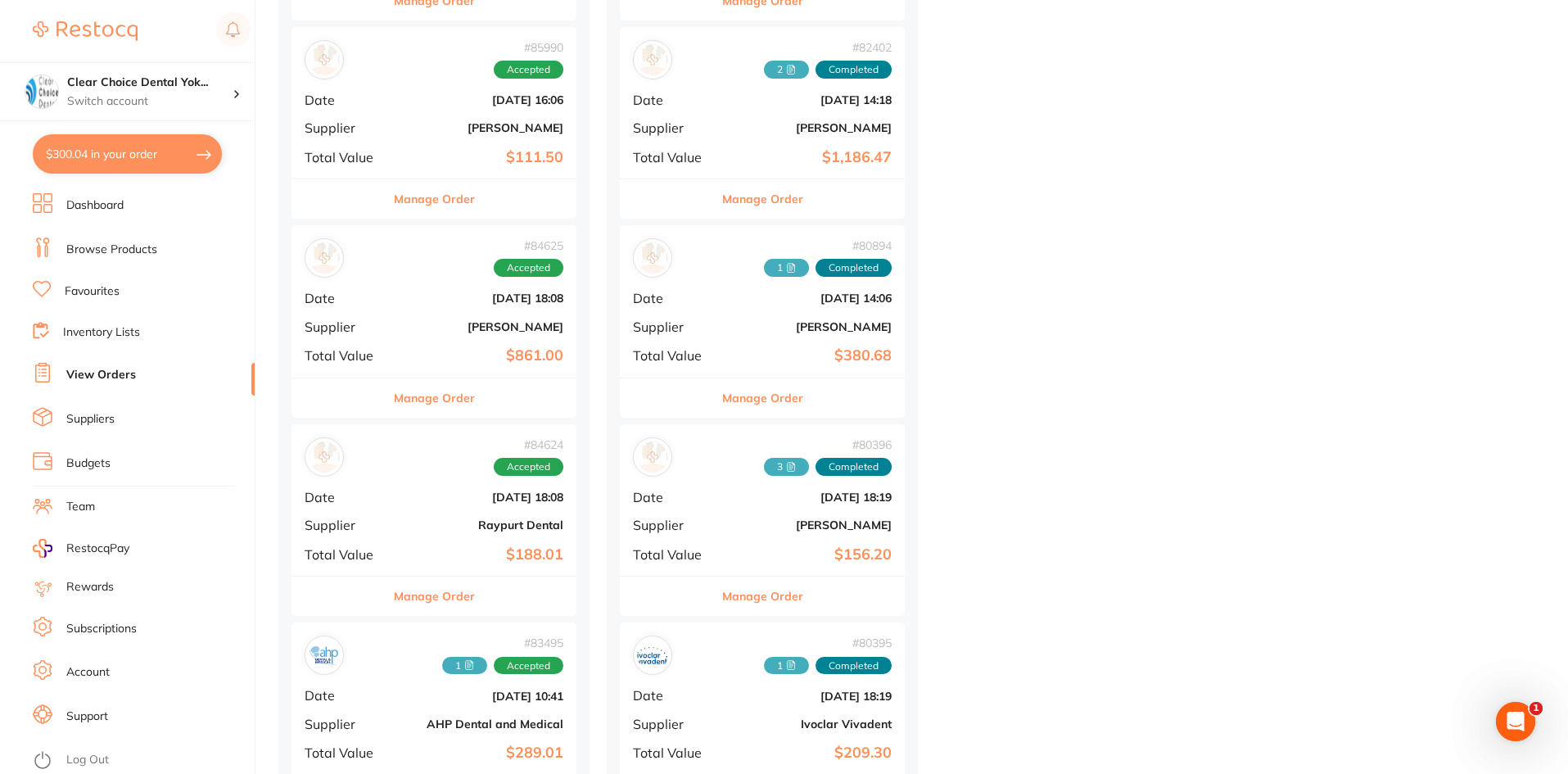
click at [167, 159] on button "$300.04 in your order" at bounding box center [127, 154] width 189 height 39
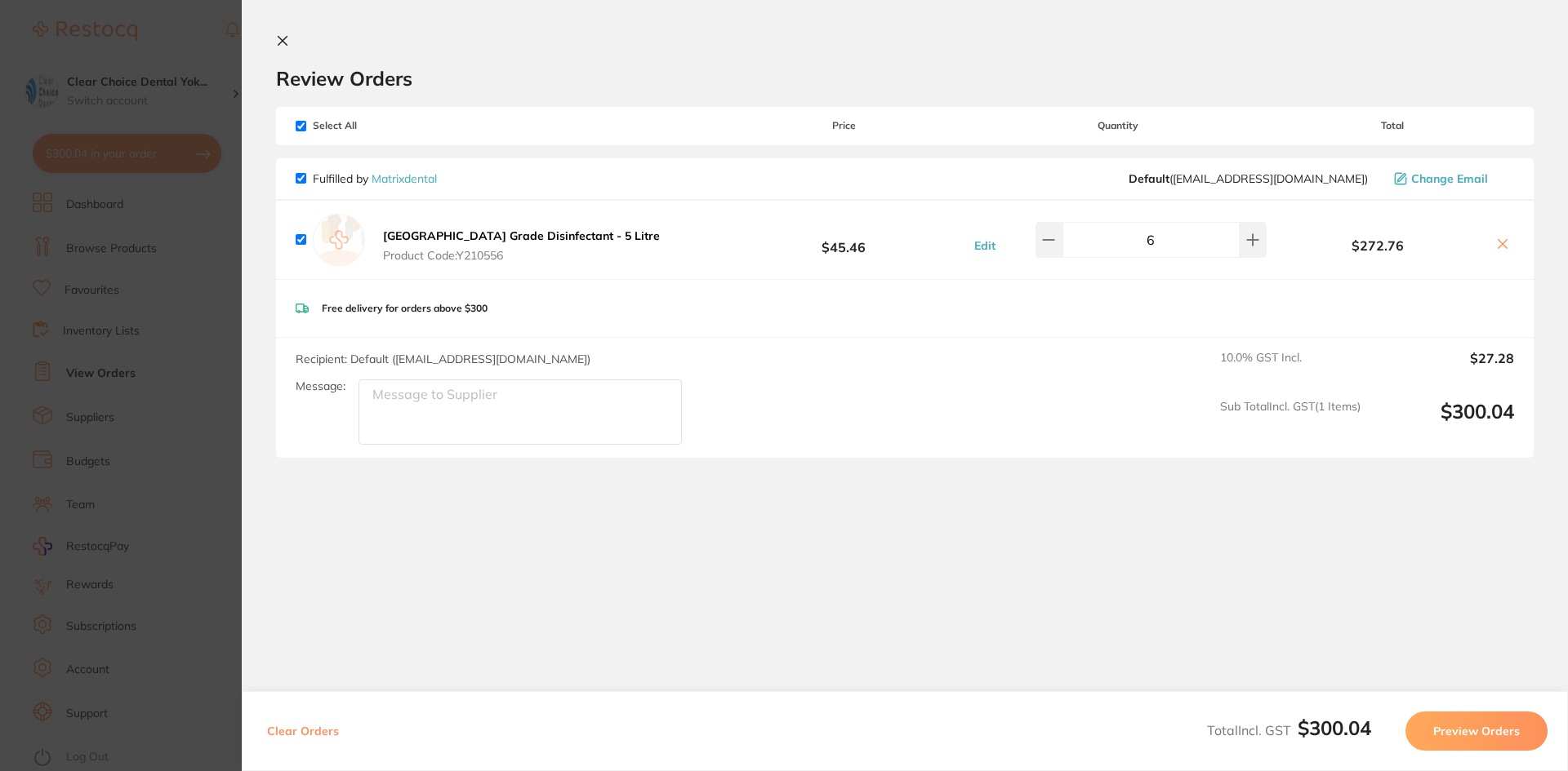
click at [1482, 737] on button "Preview Orders" at bounding box center [1476, 731] width 142 height 39
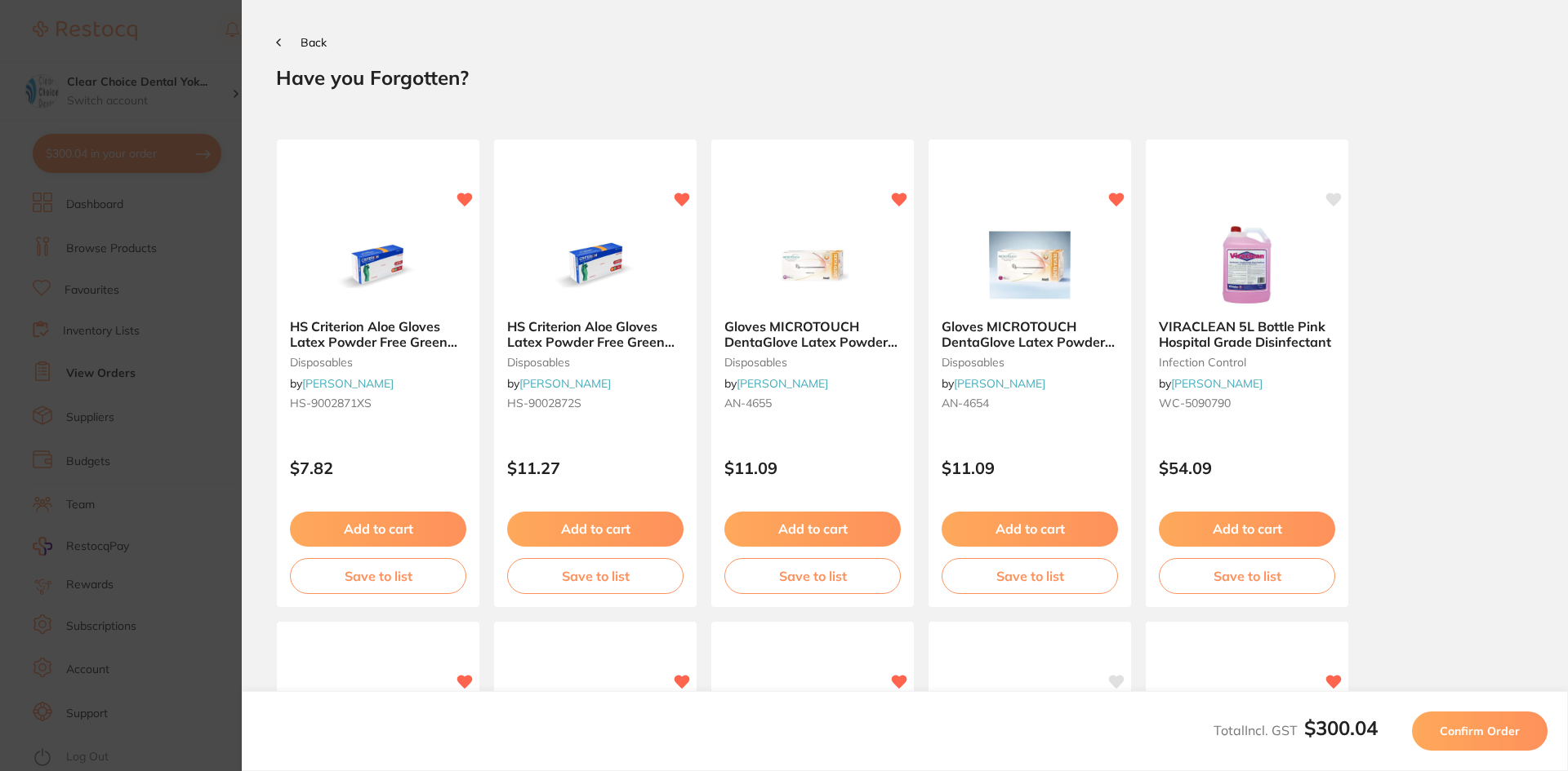
click at [1470, 738] on span "Confirm Order" at bounding box center [1480, 731] width 80 height 15
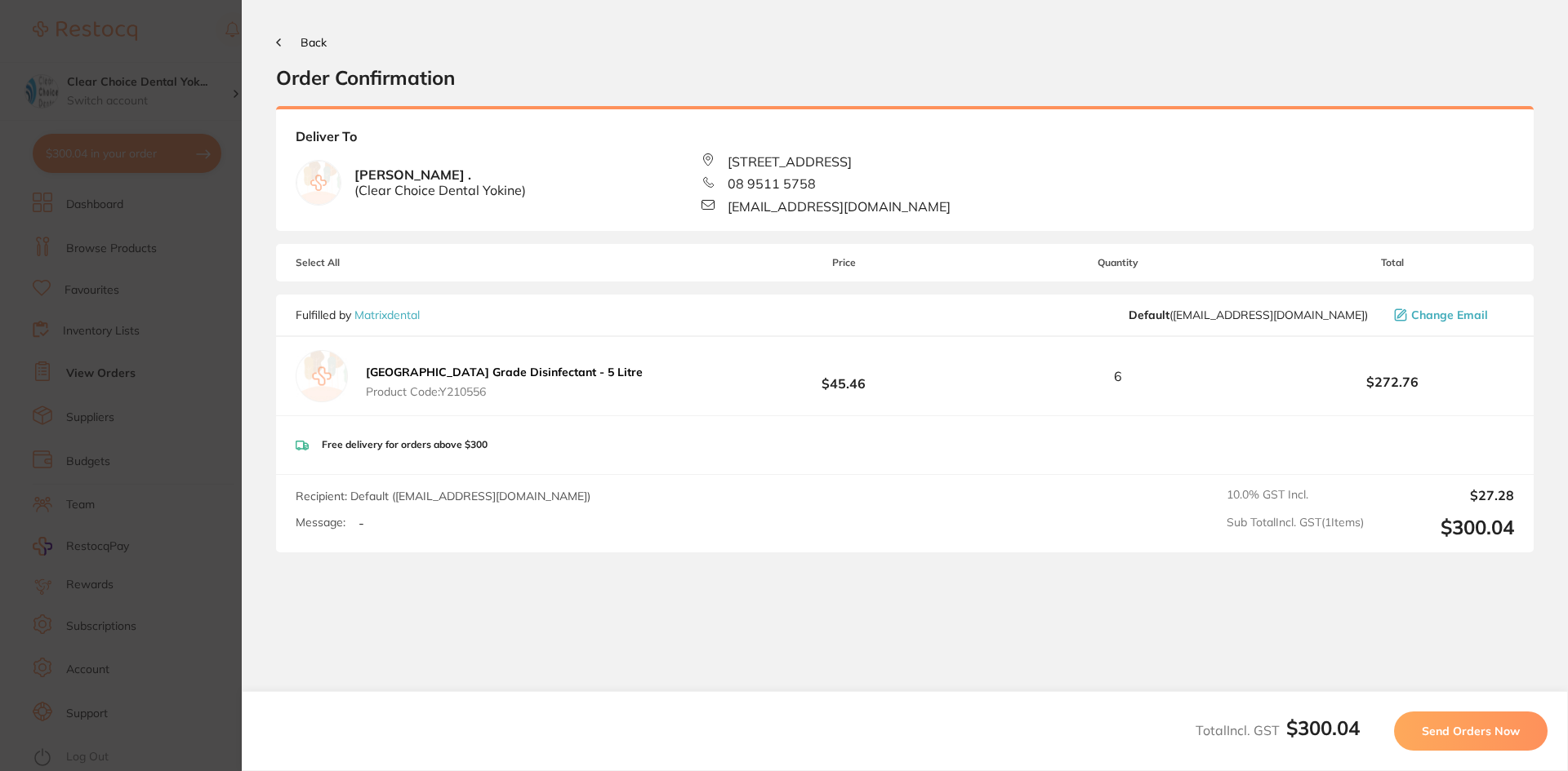
click at [1480, 730] on span "Send Orders Now" at bounding box center [1471, 731] width 98 height 15
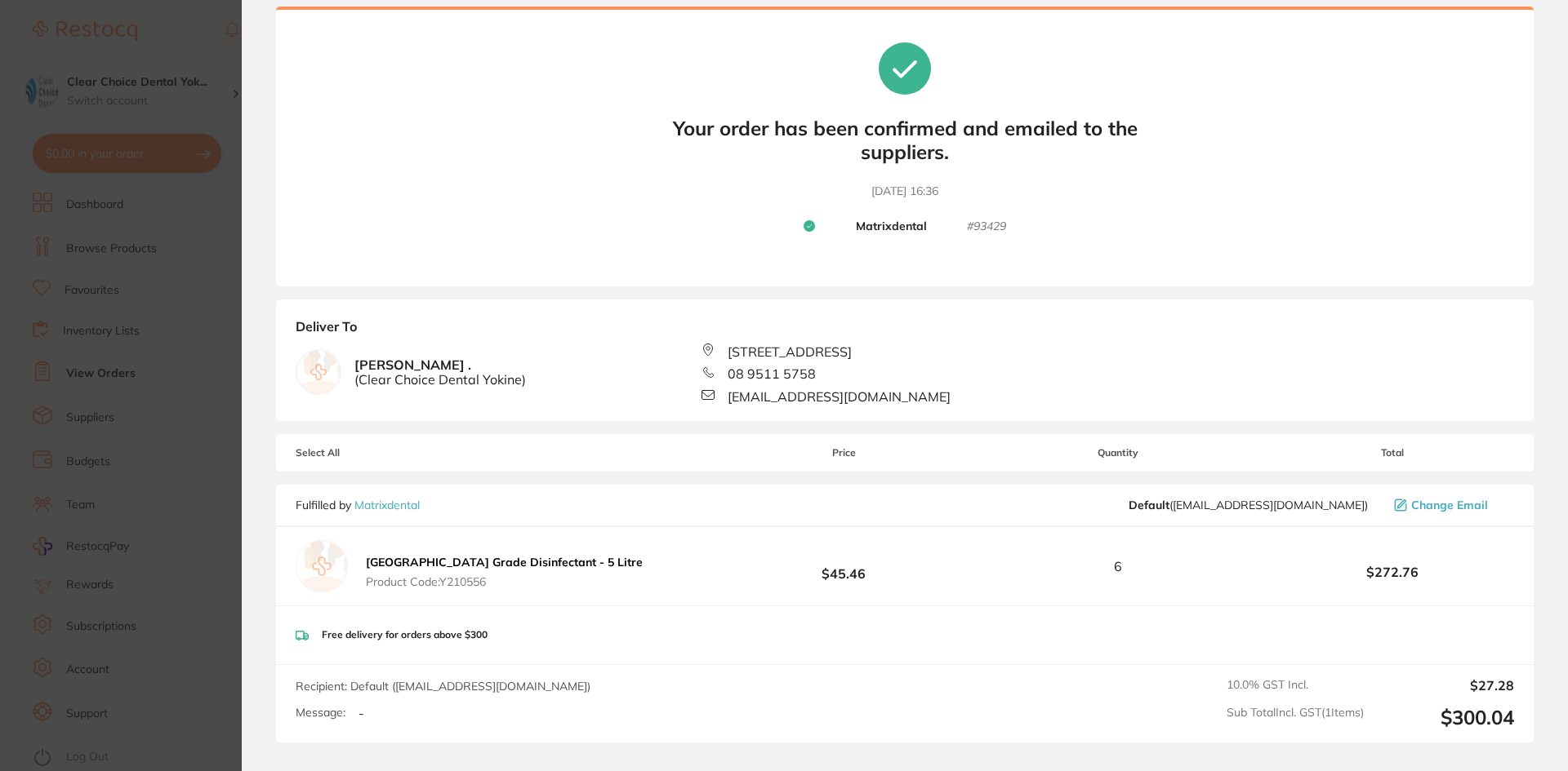
scroll to position [306, 0]
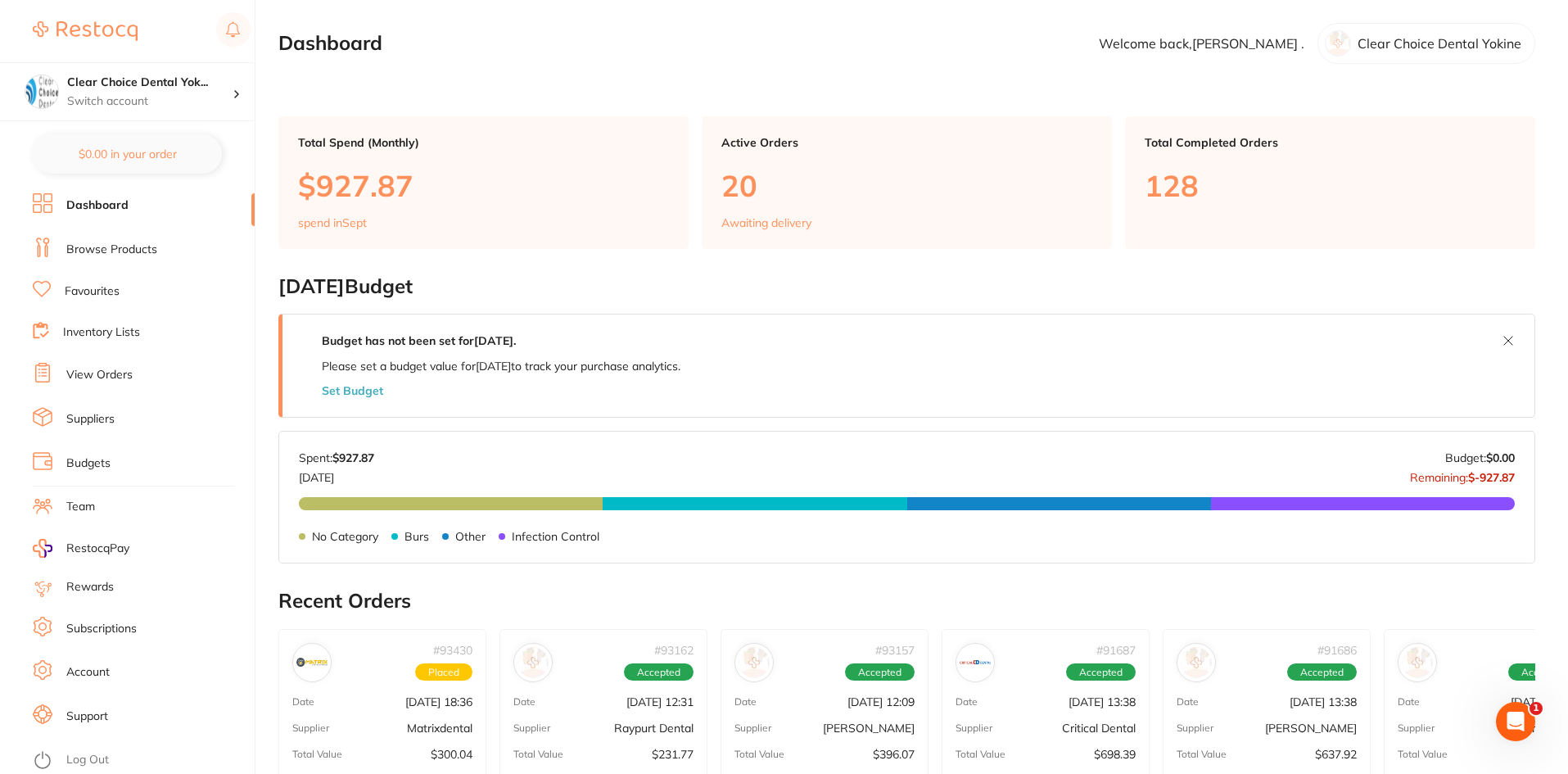
click at [94, 375] on link "View Orders" at bounding box center [99, 375] width 66 height 16
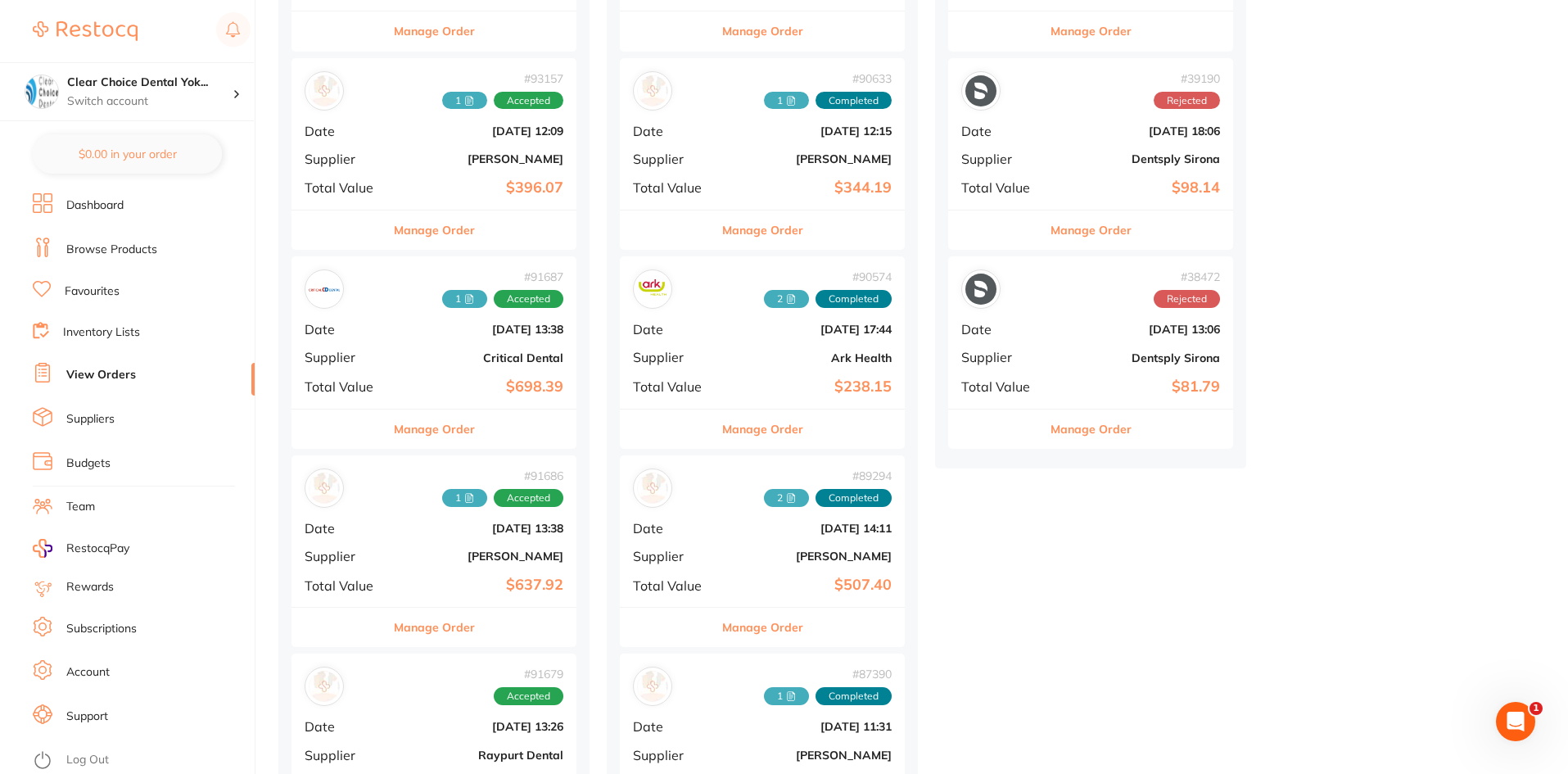
scroll to position [574, 0]
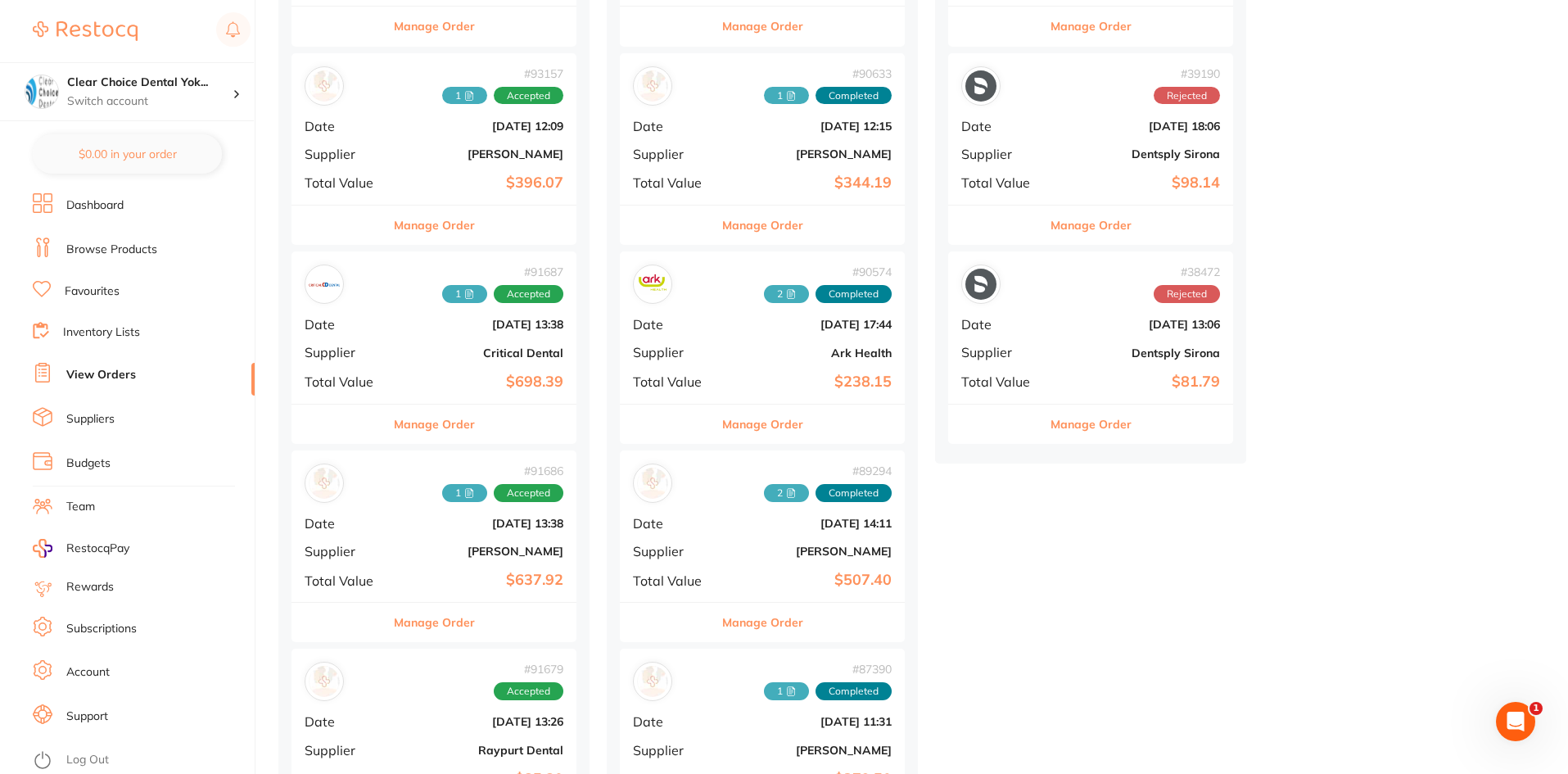
click at [421, 553] on b "[PERSON_NAME]" at bounding box center [481, 551] width 164 height 13
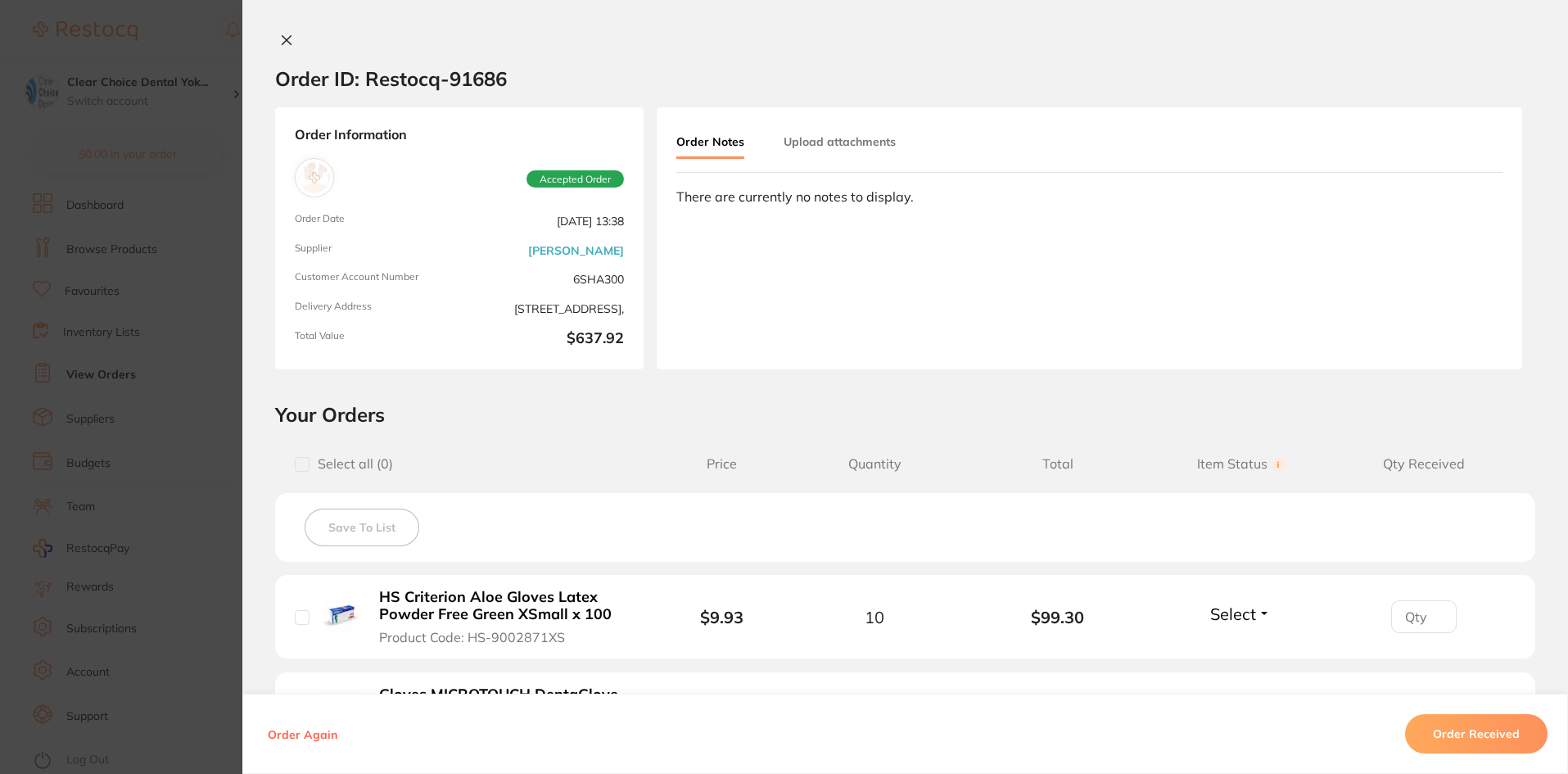
click at [280, 39] on icon at bounding box center [287, 40] width 13 height 13
